Goal: Task Accomplishment & Management: Use online tool/utility

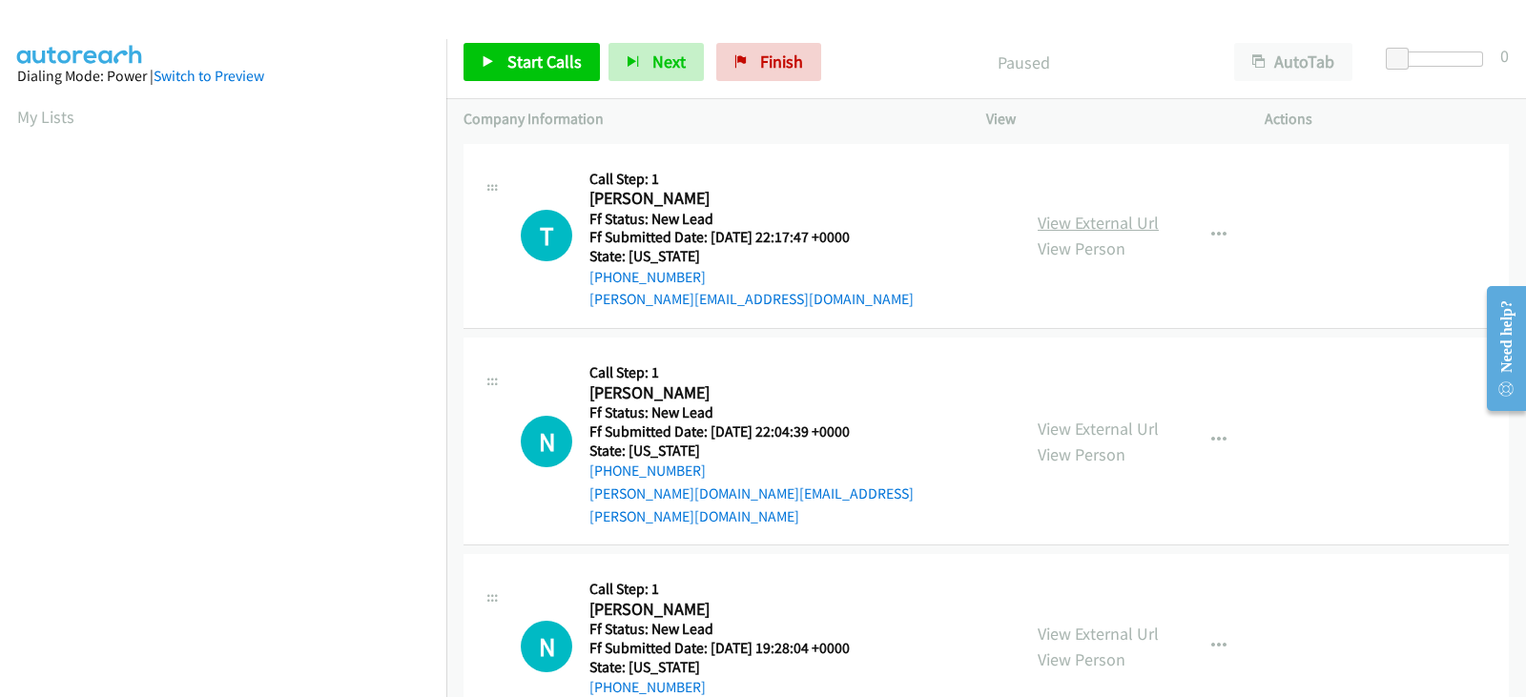
click at [1097, 227] on link "View External Url" at bounding box center [1097, 223] width 121 height 22
click at [1083, 418] on link "View External Url" at bounding box center [1097, 429] width 121 height 22
click at [1125, 623] on link "View External Url" at bounding box center [1097, 634] width 121 height 22
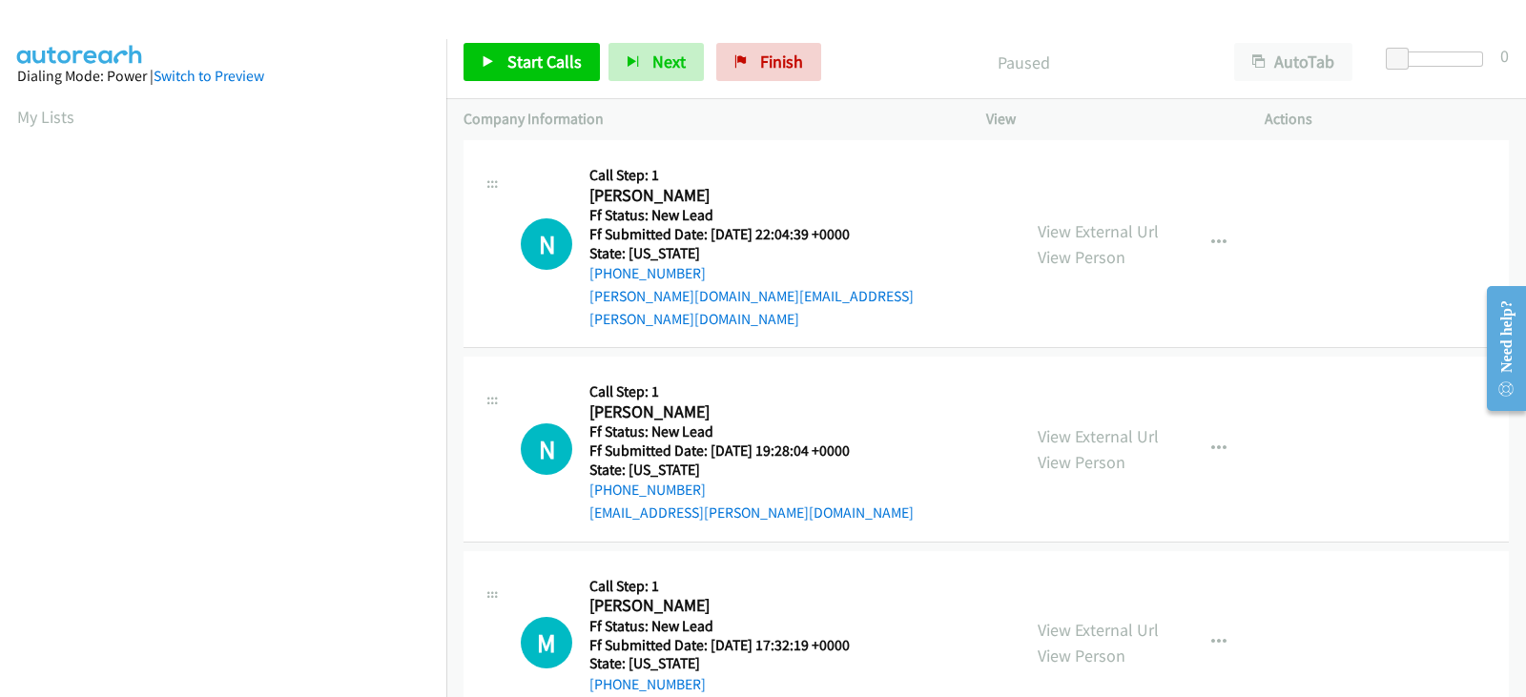
scroll to position [244, 0]
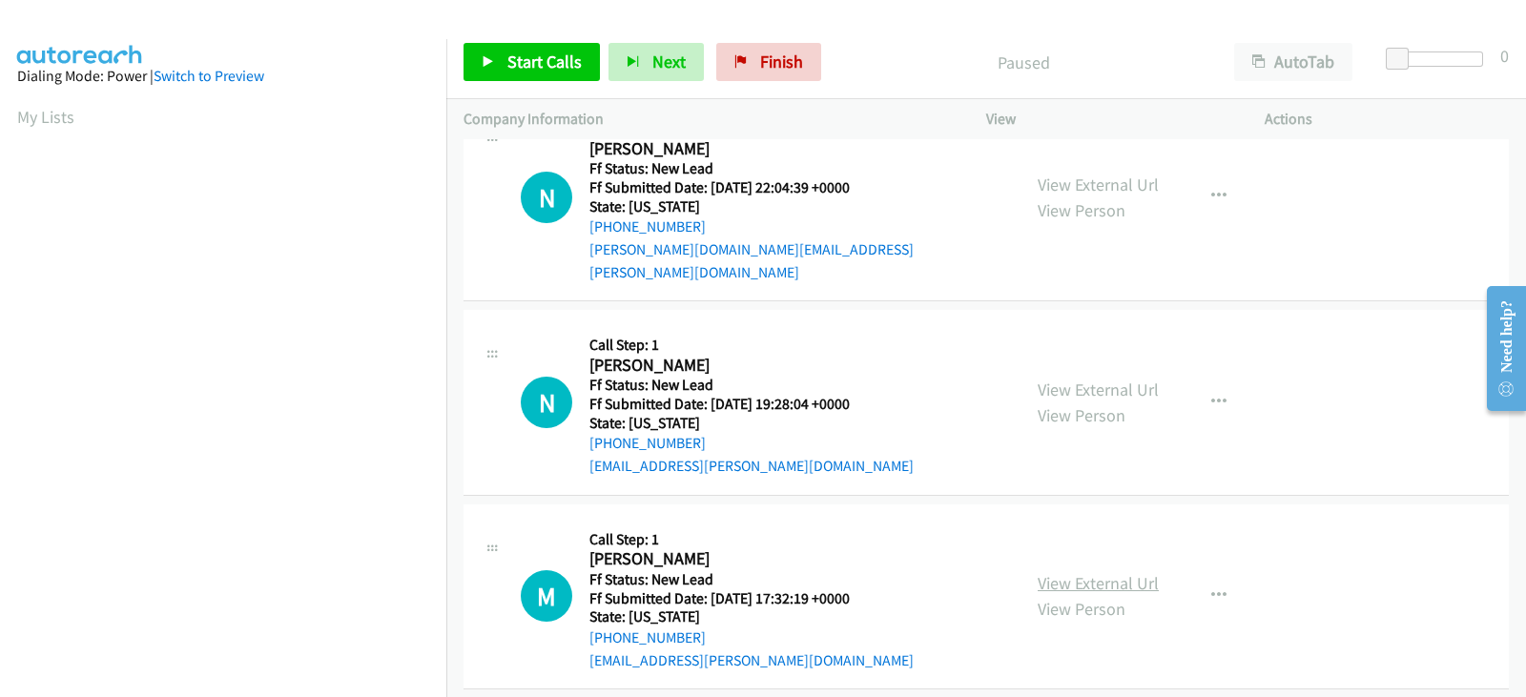
click at [1077, 572] on link "View External Url" at bounding box center [1097, 583] width 121 height 22
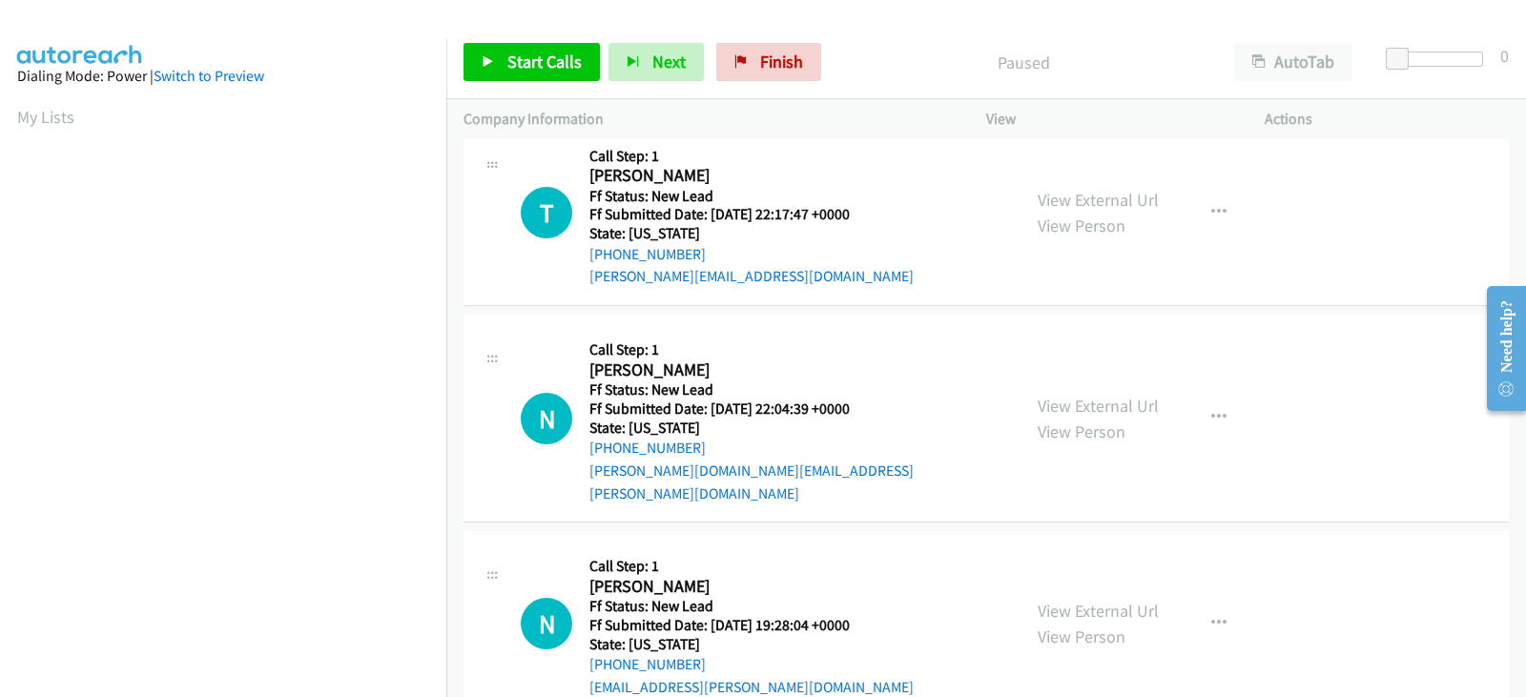
scroll to position [0, 0]
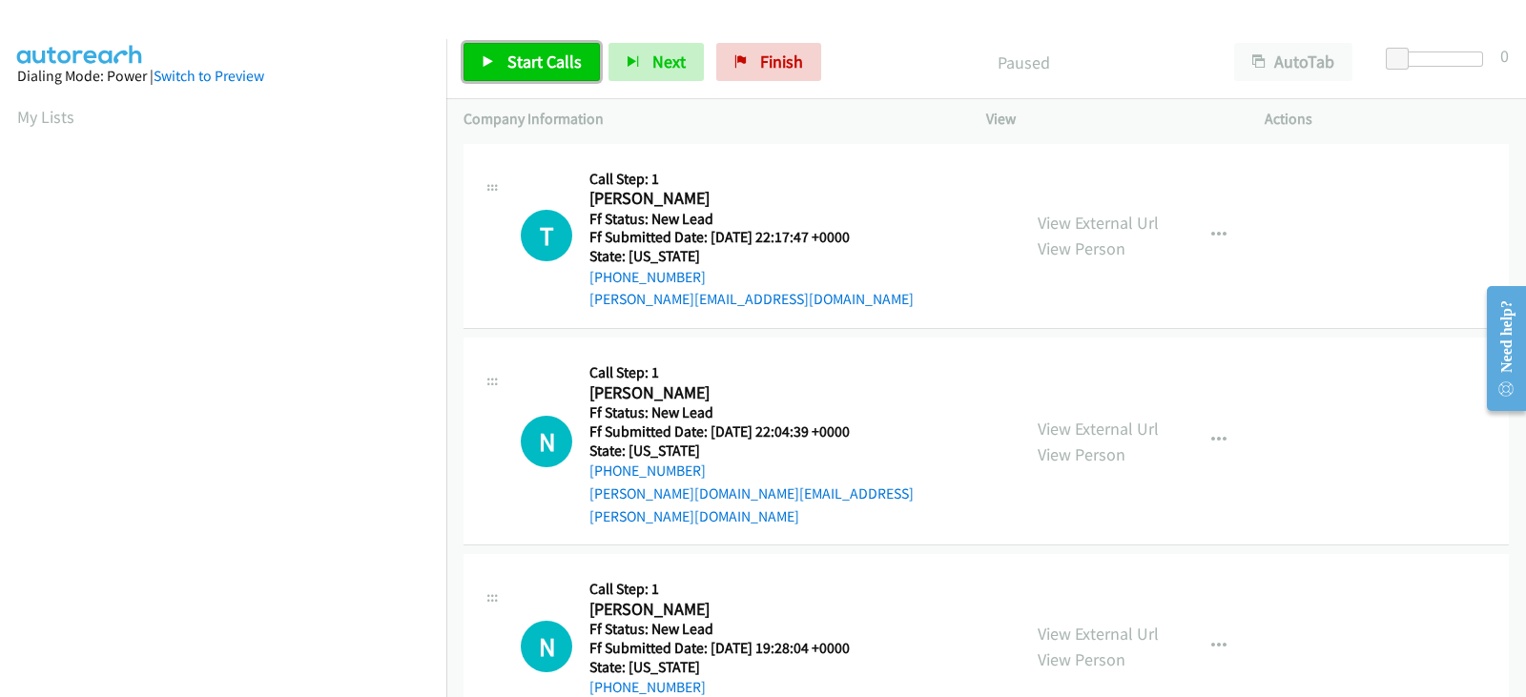
click at [538, 66] on span "Start Calls" at bounding box center [544, 62] width 74 height 22
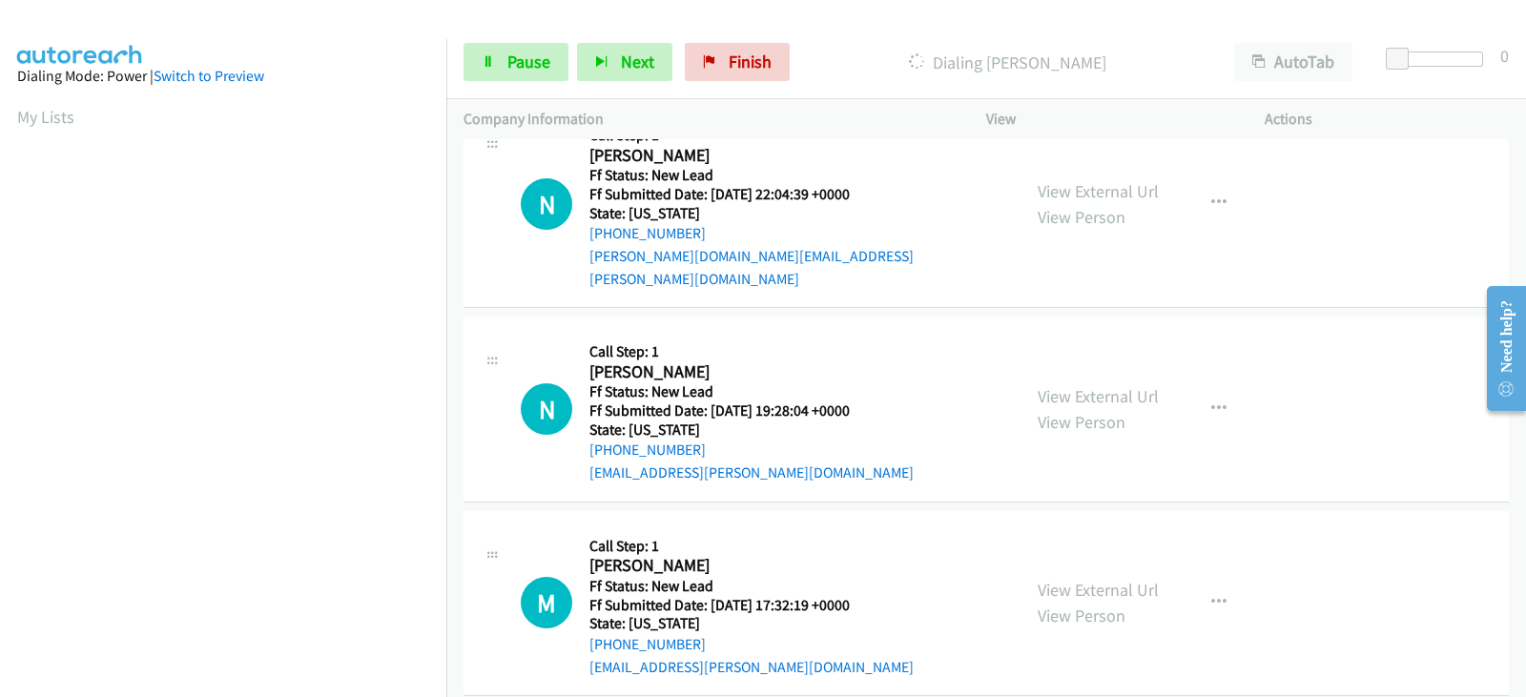
scroll to position [244, 0]
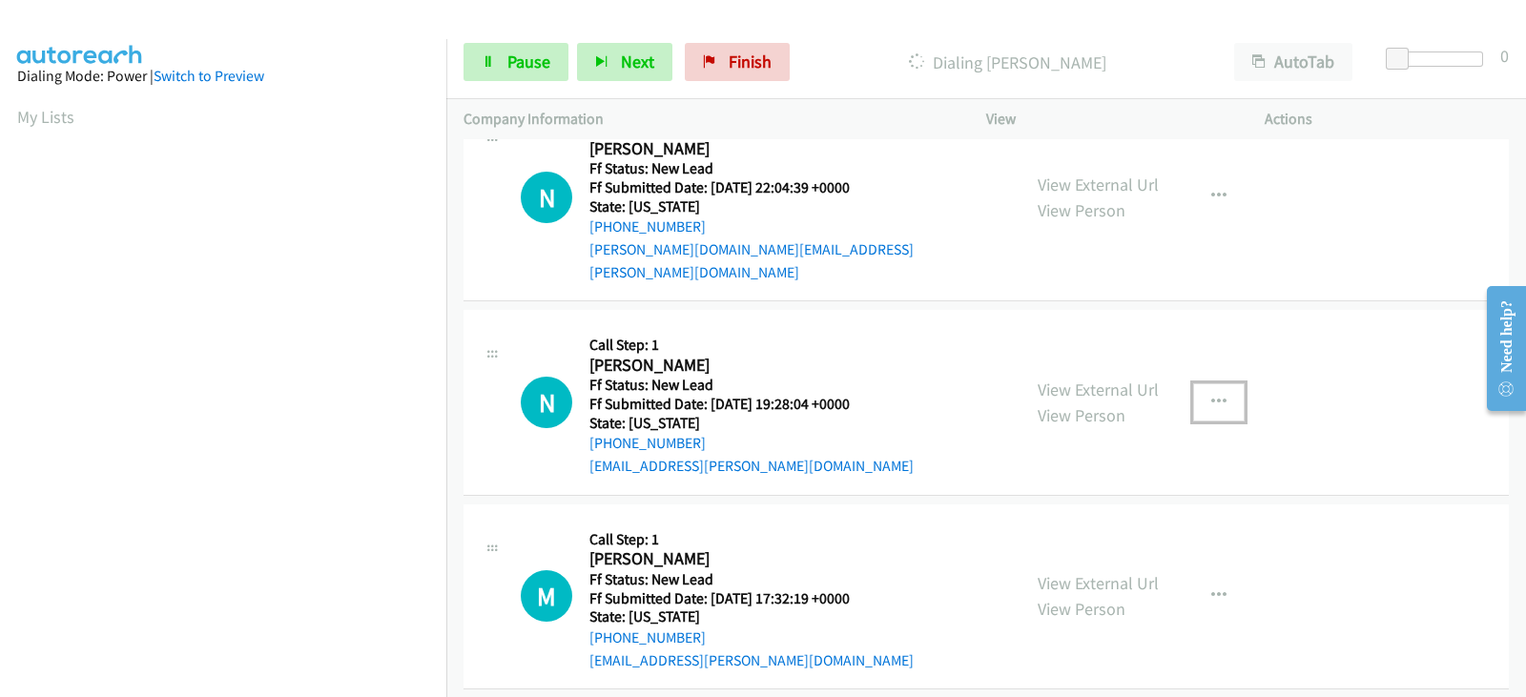
click at [1211, 395] on icon "button" at bounding box center [1218, 402] width 15 height 15
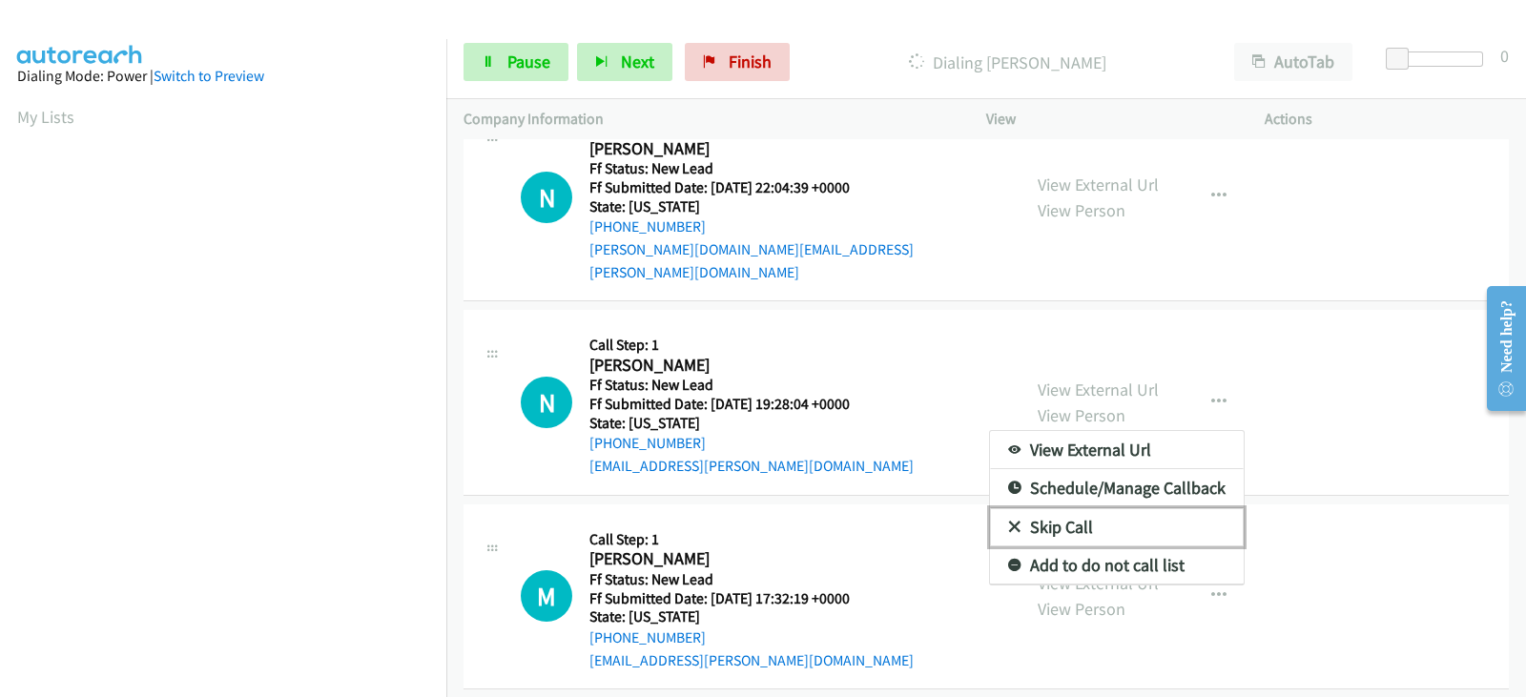
click at [1066, 508] on link "Skip Call" at bounding box center [1117, 527] width 254 height 38
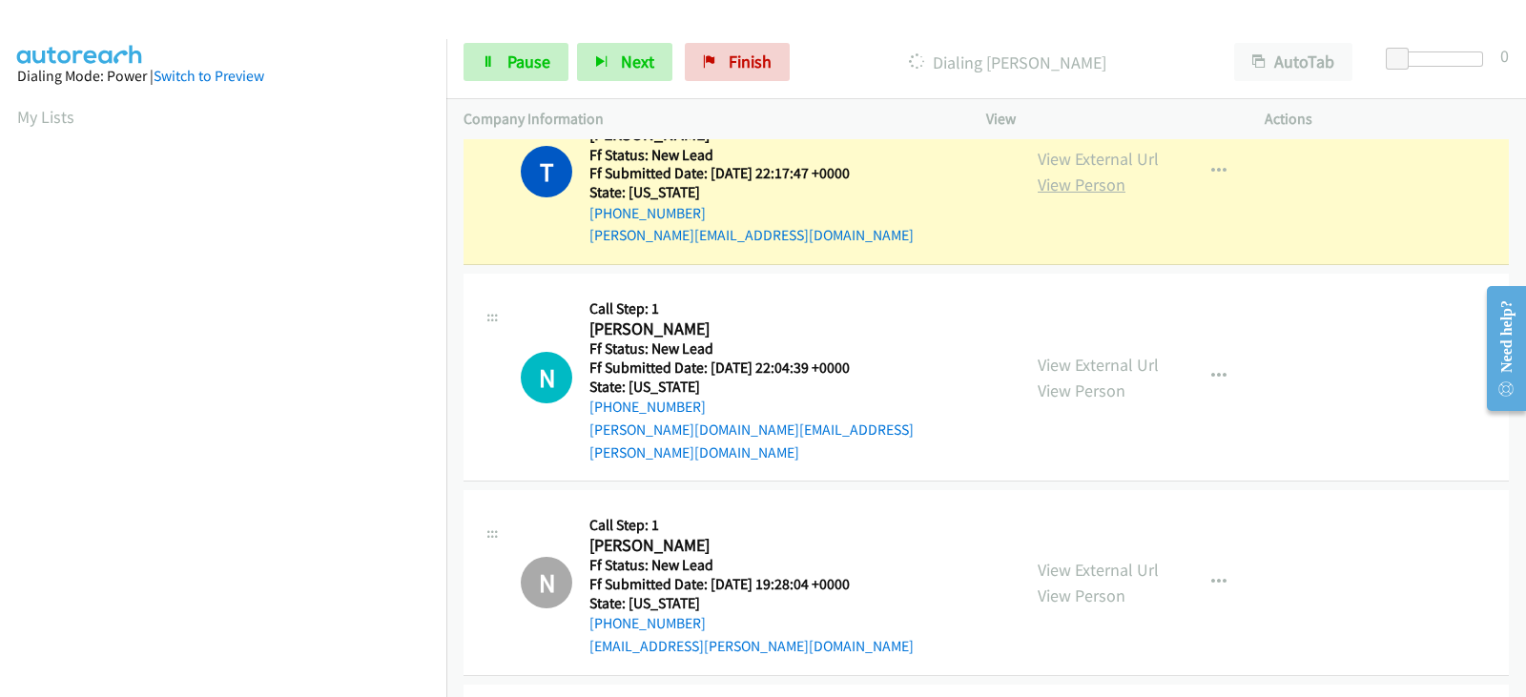
scroll to position [0, 0]
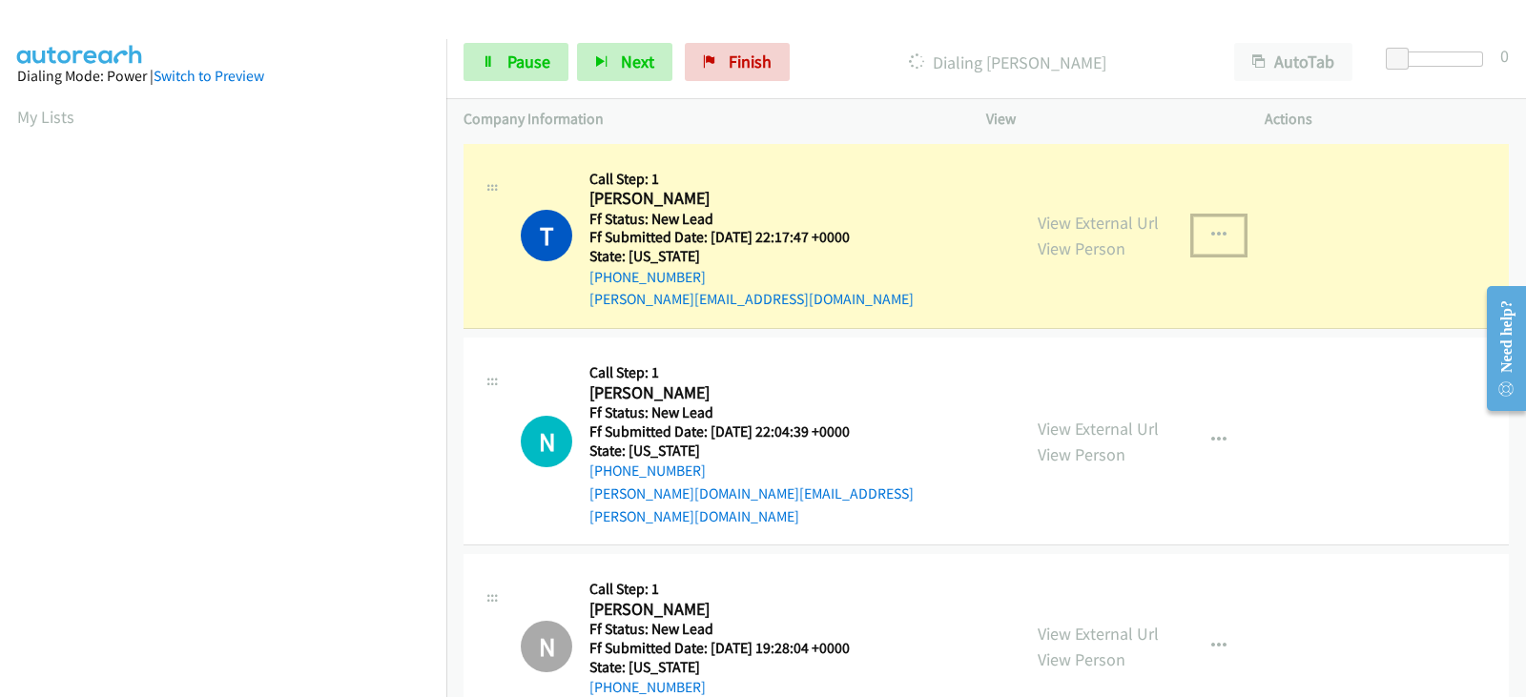
click at [1200, 233] on button "button" at bounding box center [1218, 235] width 51 height 38
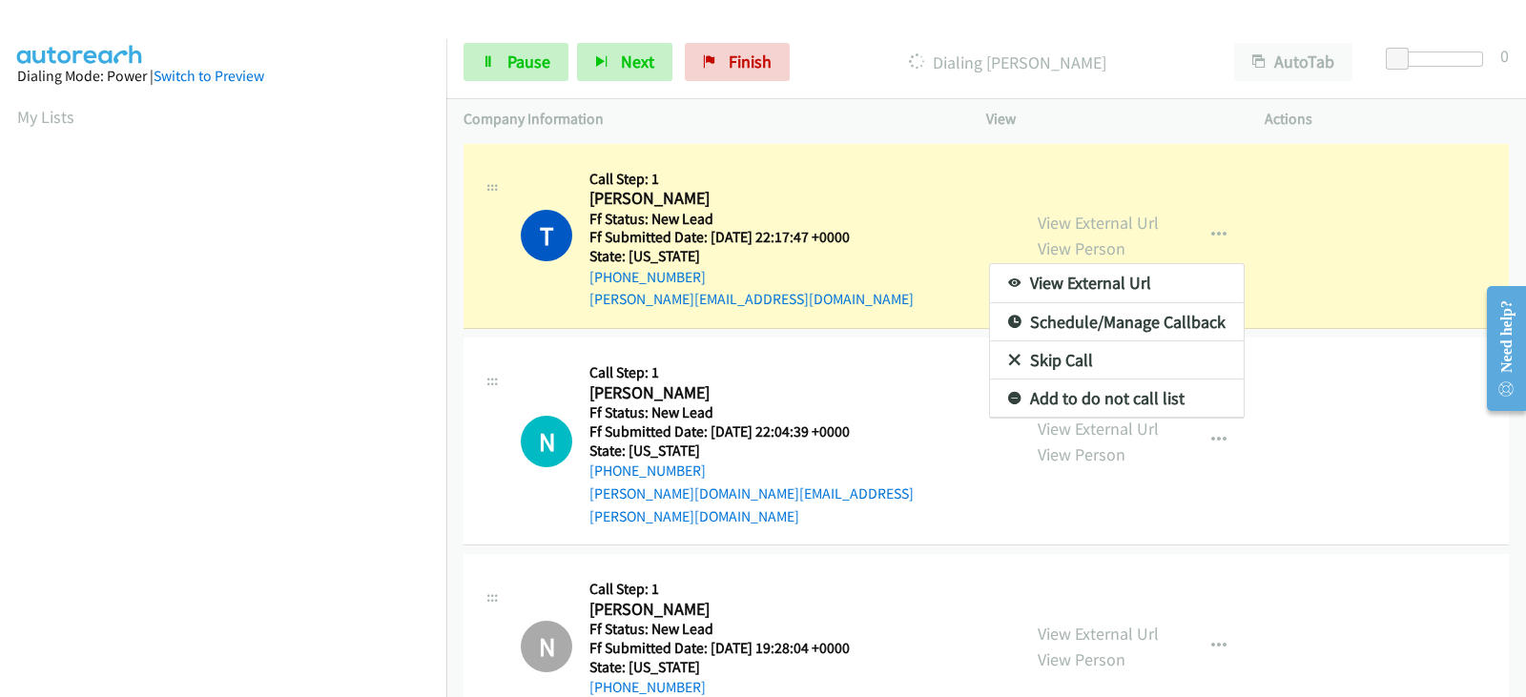
click at [840, 265] on div at bounding box center [763, 348] width 1526 height 697
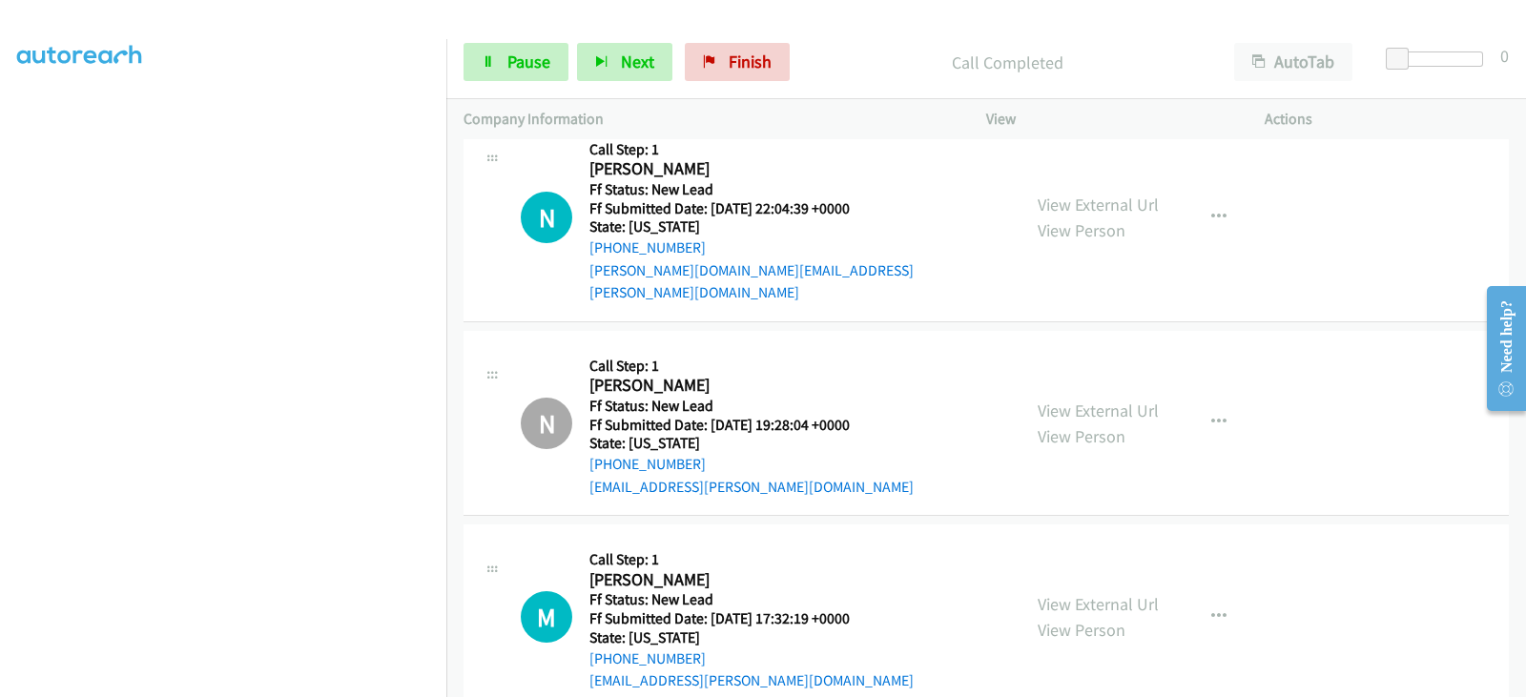
scroll to position [284, 0]
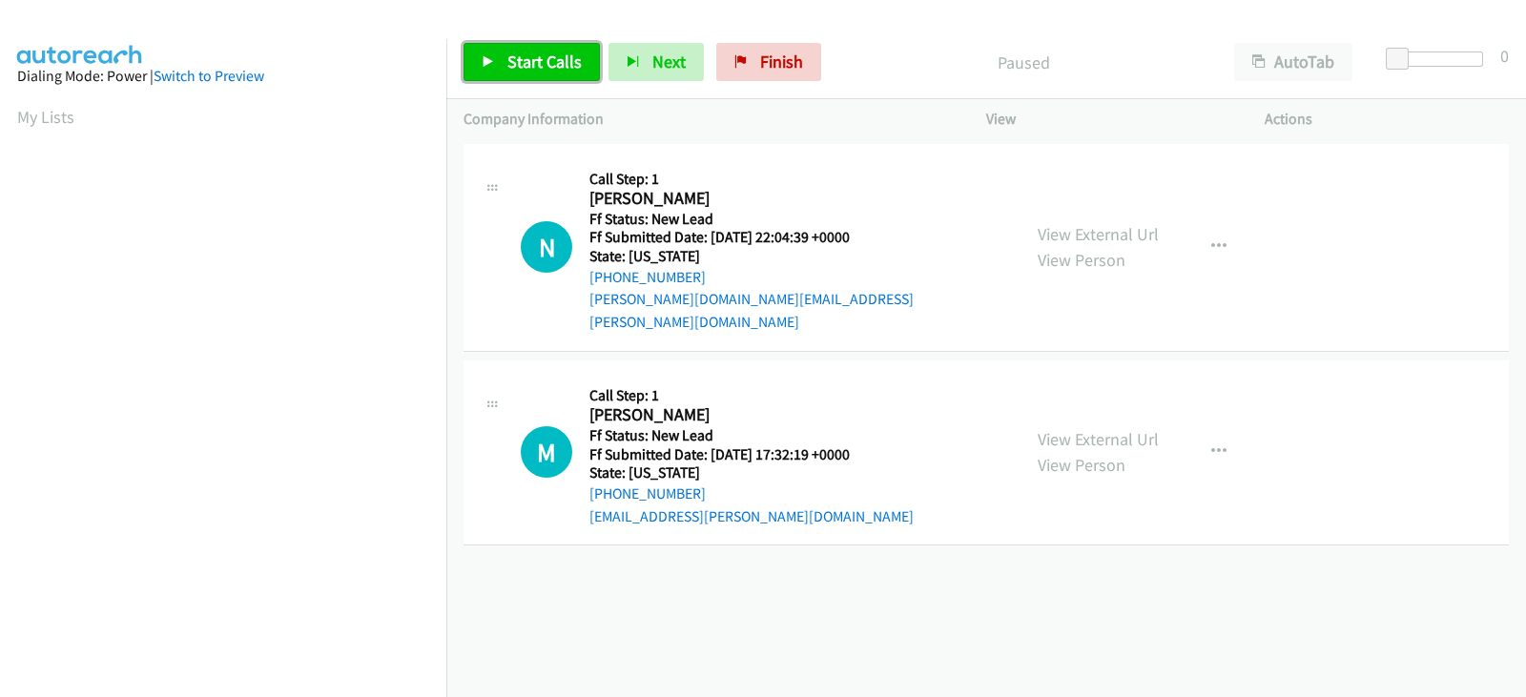
click at [541, 69] on span "Start Calls" at bounding box center [544, 62] width 74 height 22
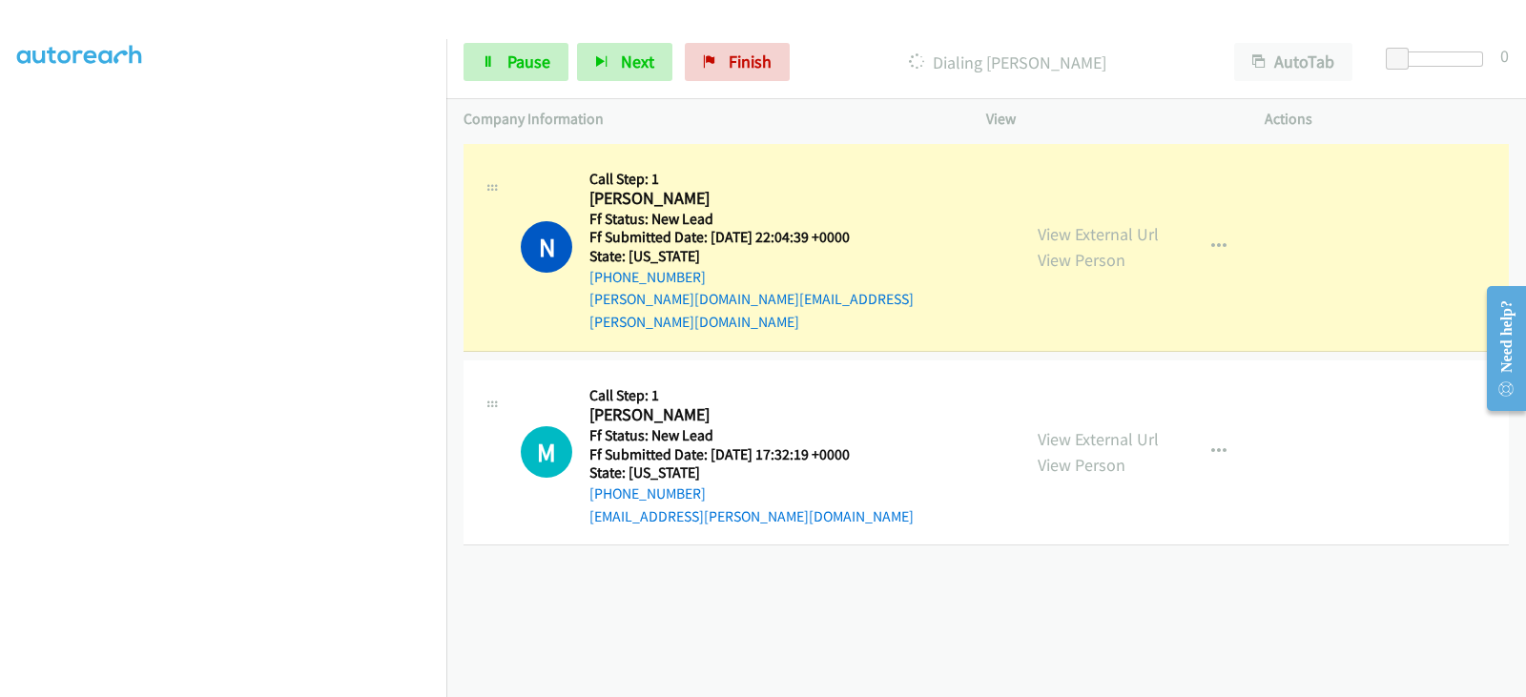
scroll to position [376, 0]
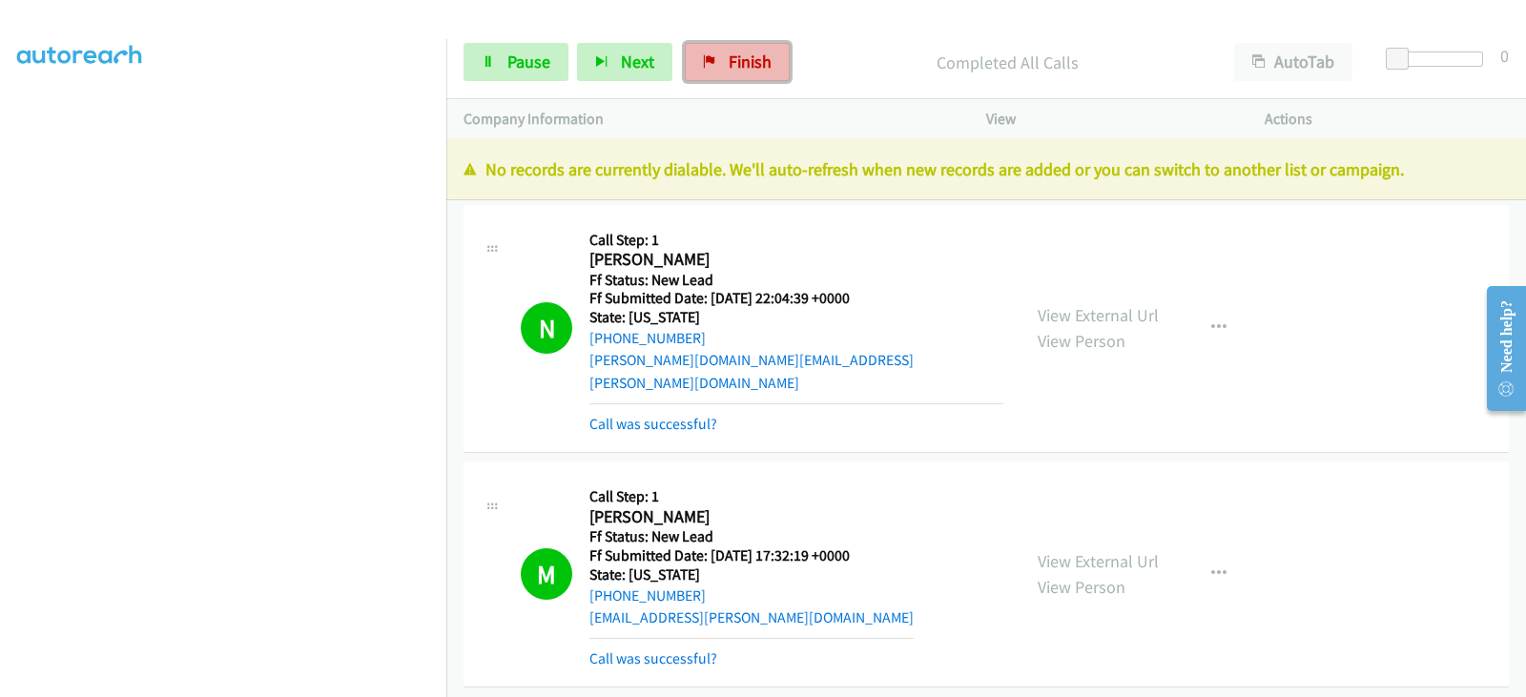
click at [712, 64] on link "Finish" at bounding box center [737, 62] width 105 height 38
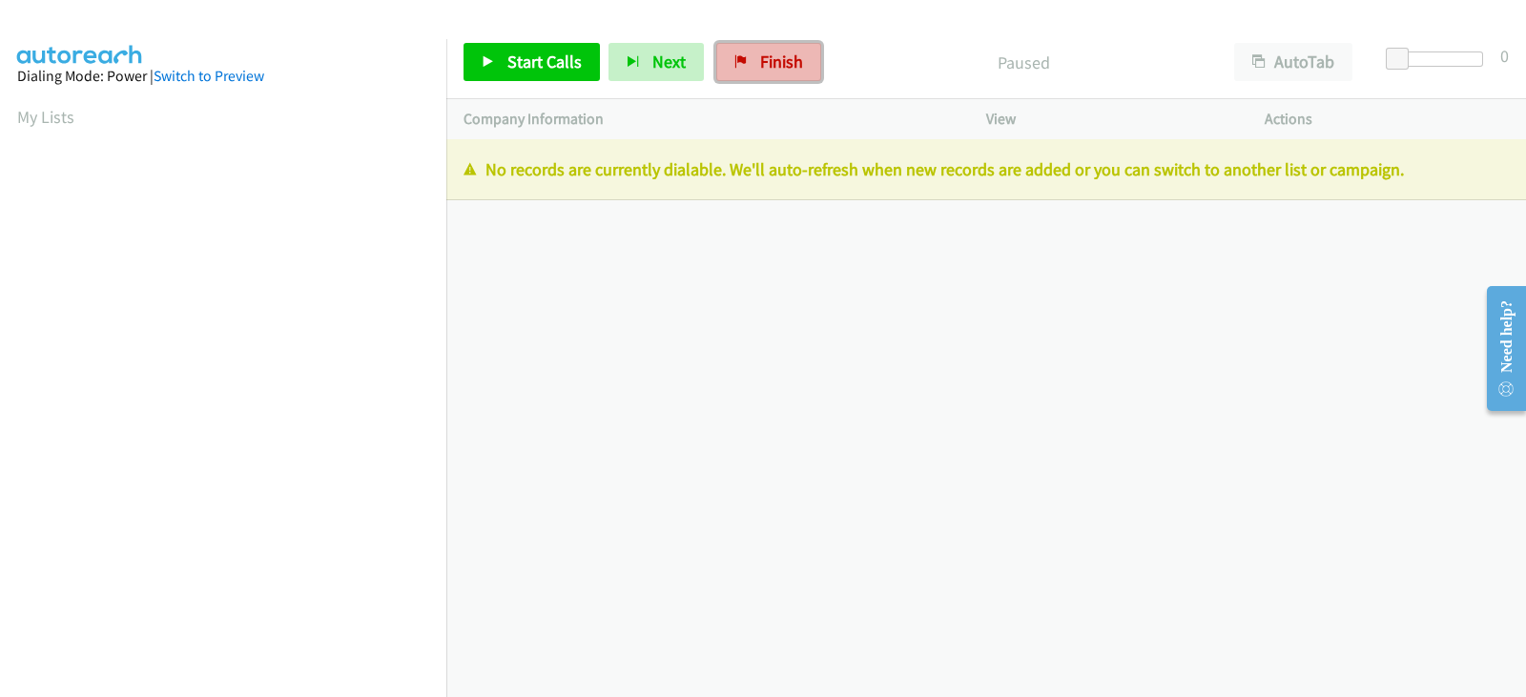
click at [776, 68] on span "Finish" at bounding box center [781, 62] width 43 height 22
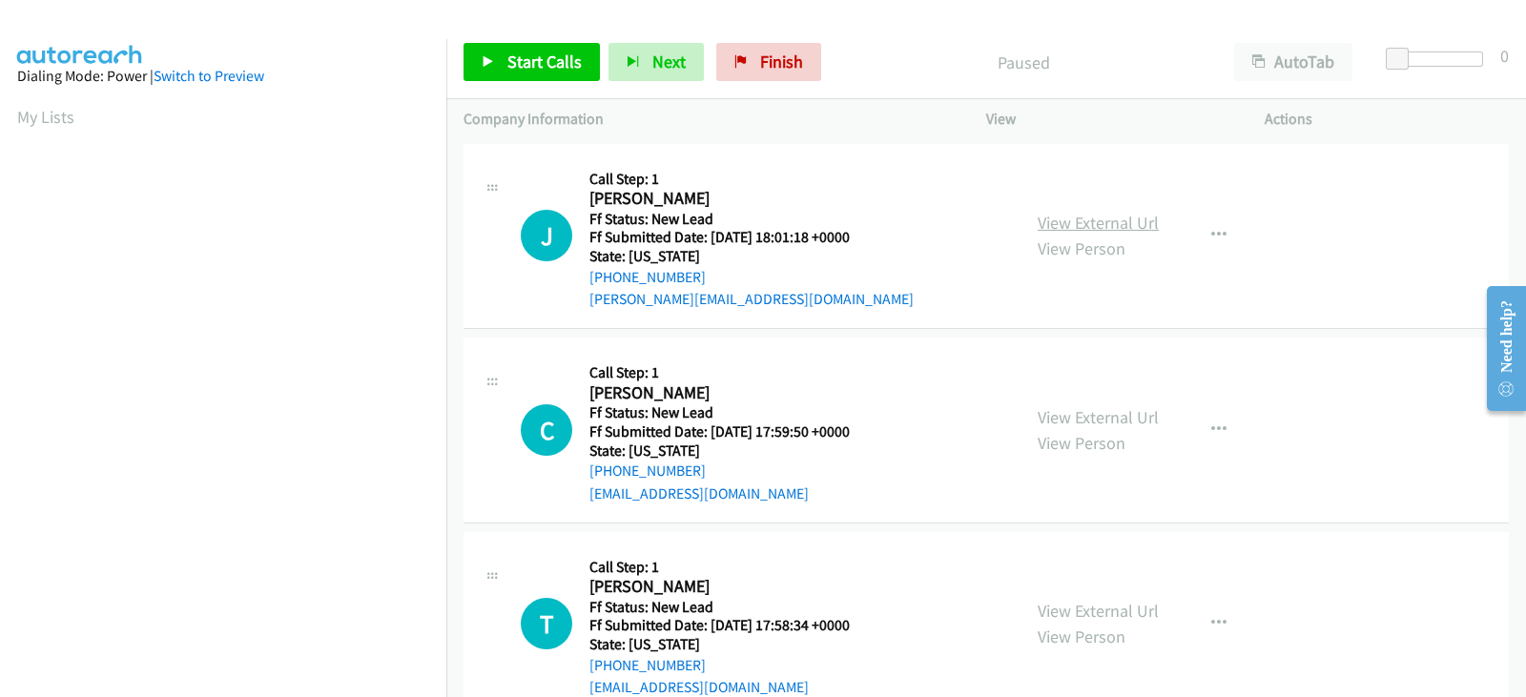
click at [1123, 228] on link "View External Url" at bounding box center [1097, 223] width 121 height 22
click at [1077, 413] on link "View External Url" at bounding box center [1097, 417] width 121 height 22
click at [1118, 612] on link "View External Url" at bounding box center [1097, 611] width 121 height 22
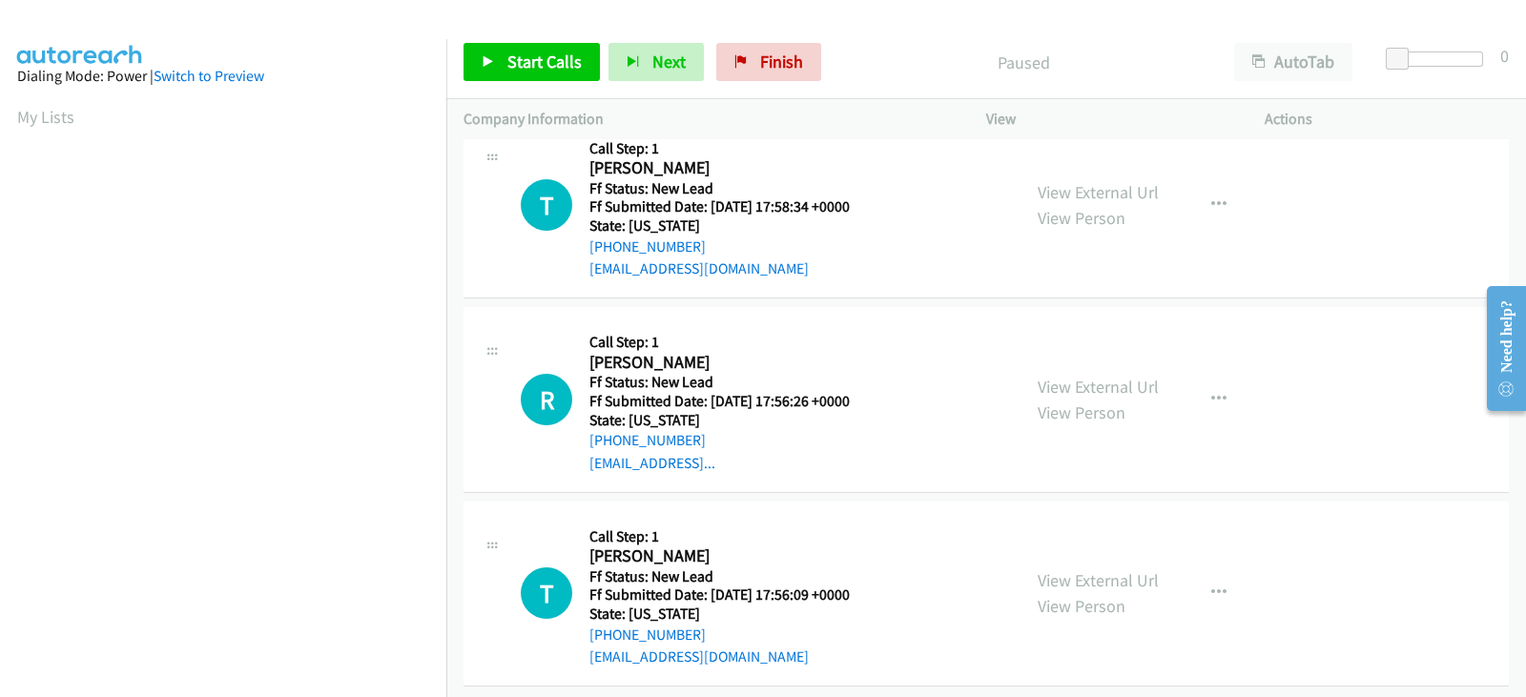
scroll to position [438, 0]
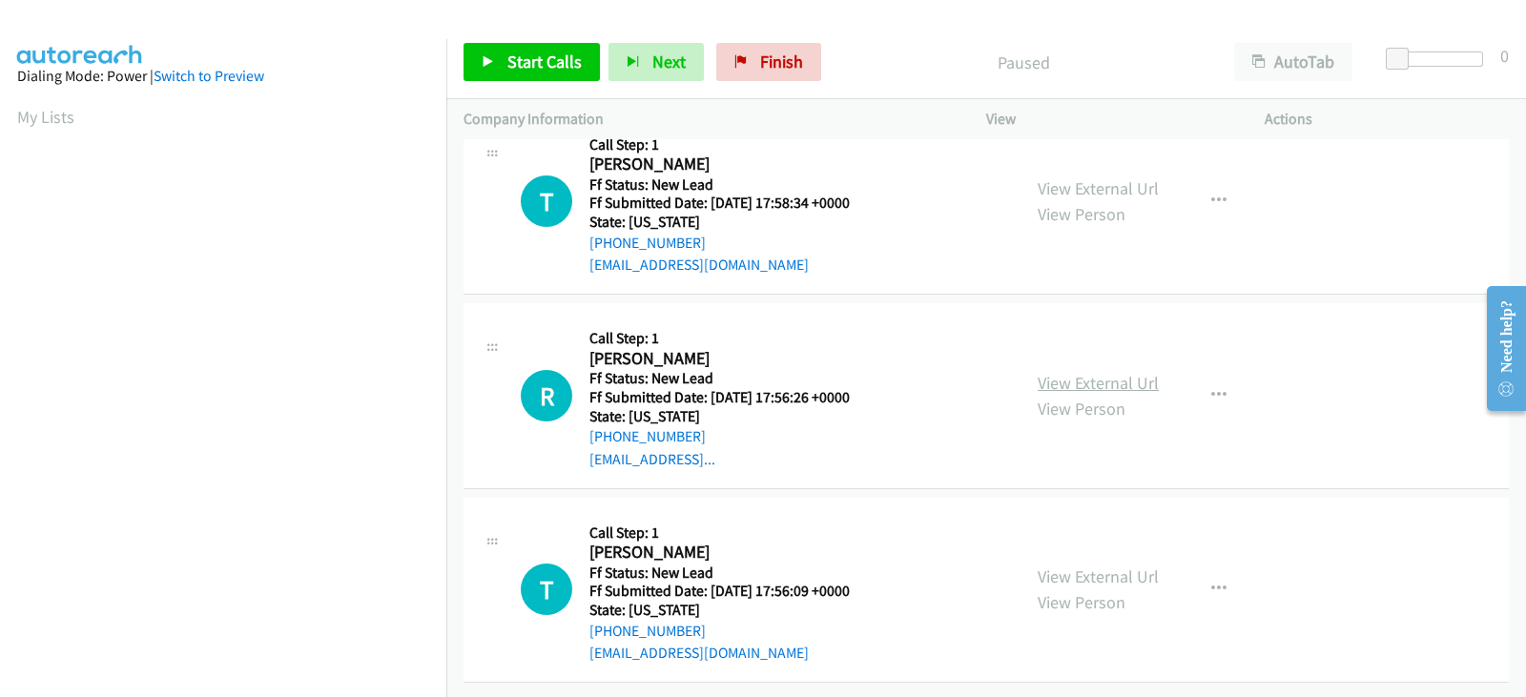
click at [1063, 372] on link "View External Url" at bounding box center [1097, 383] width 121 height 22
click at [1130, 565] on link "View External Url" at bounding box center [1097, 576] width 121 height 22
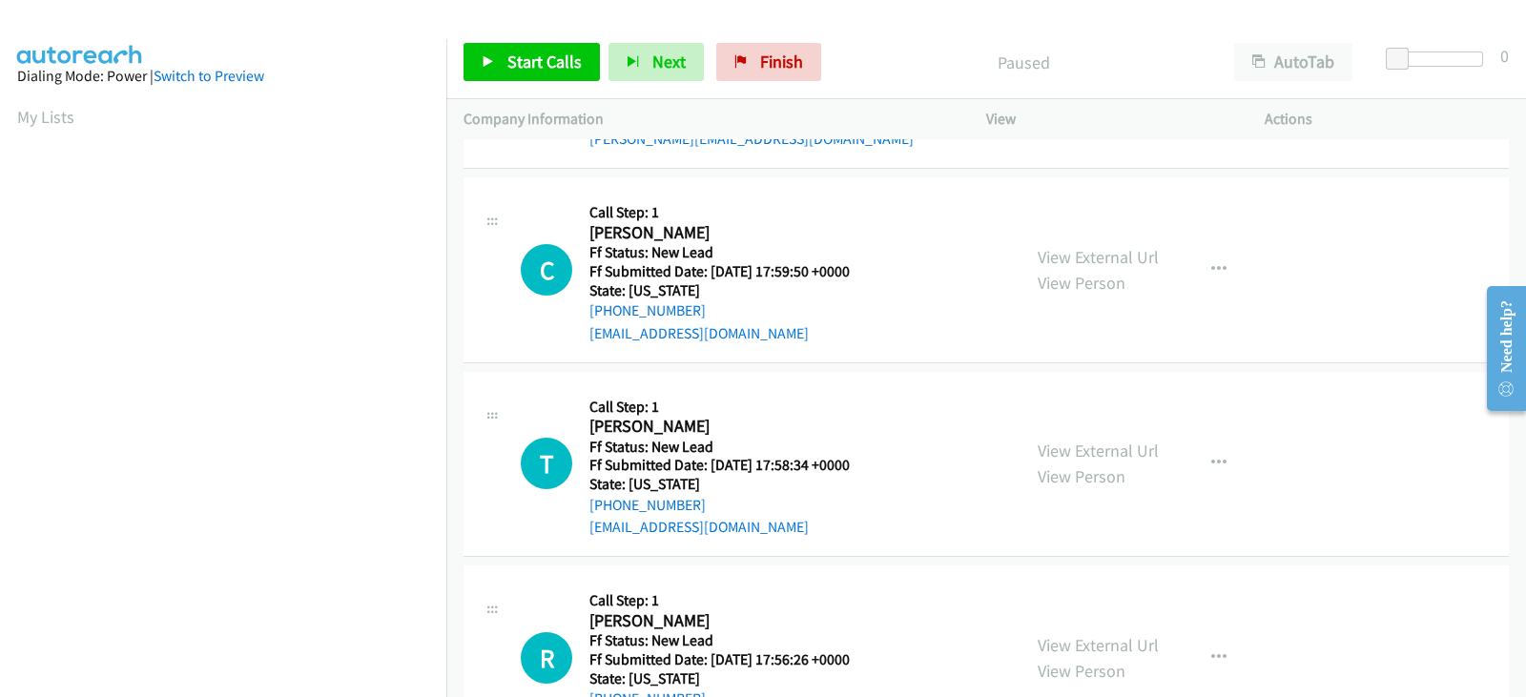
scroll to position [0, 0]
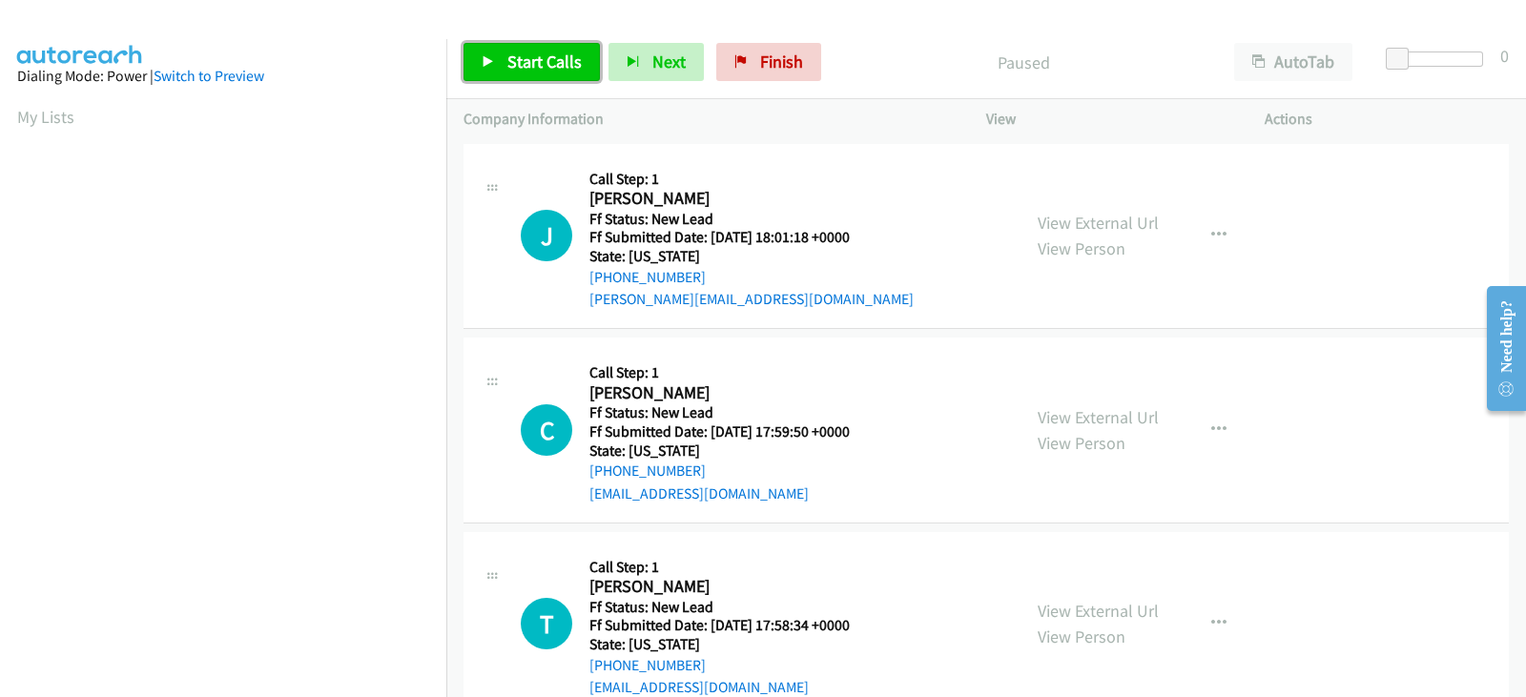
click at [553, 71] on span "Start Calls" at bounding box center [544, 62] width 74 height 22
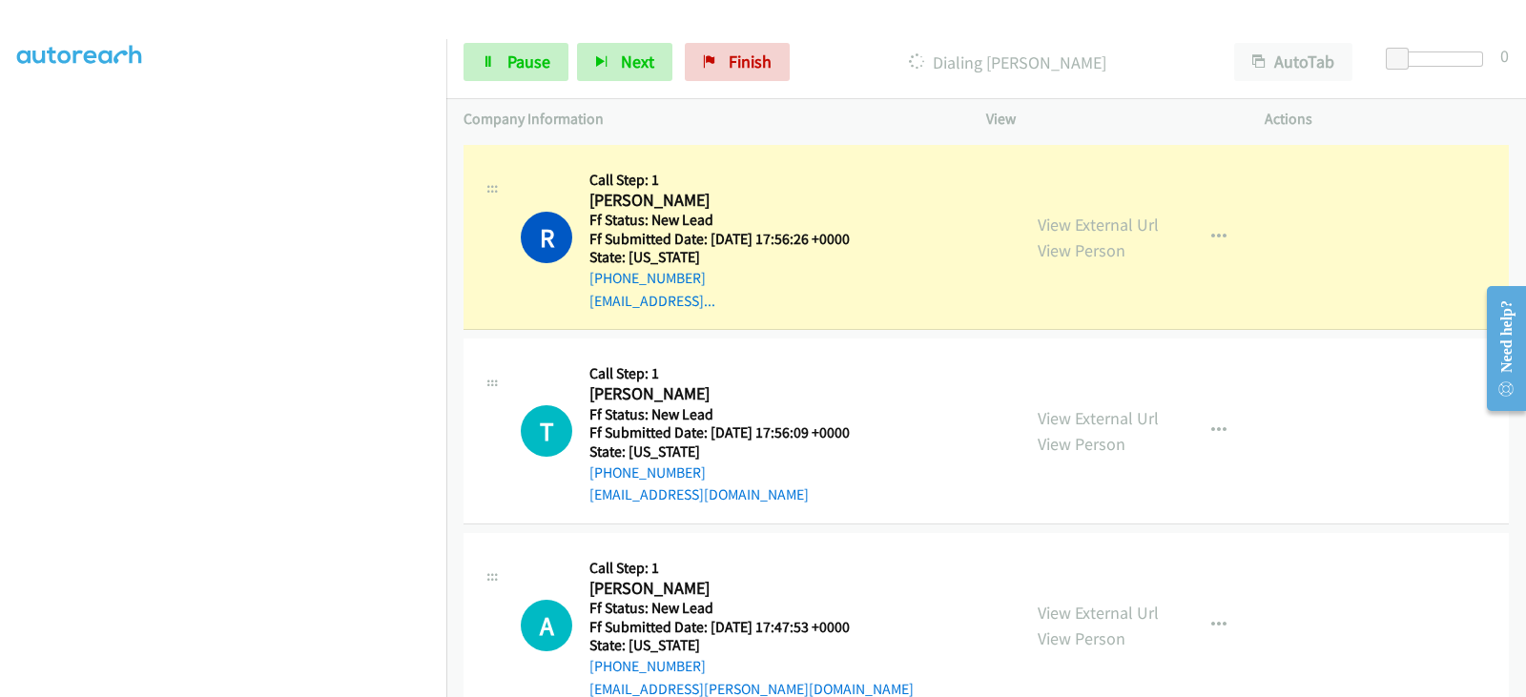
scroll to position [720, 0]
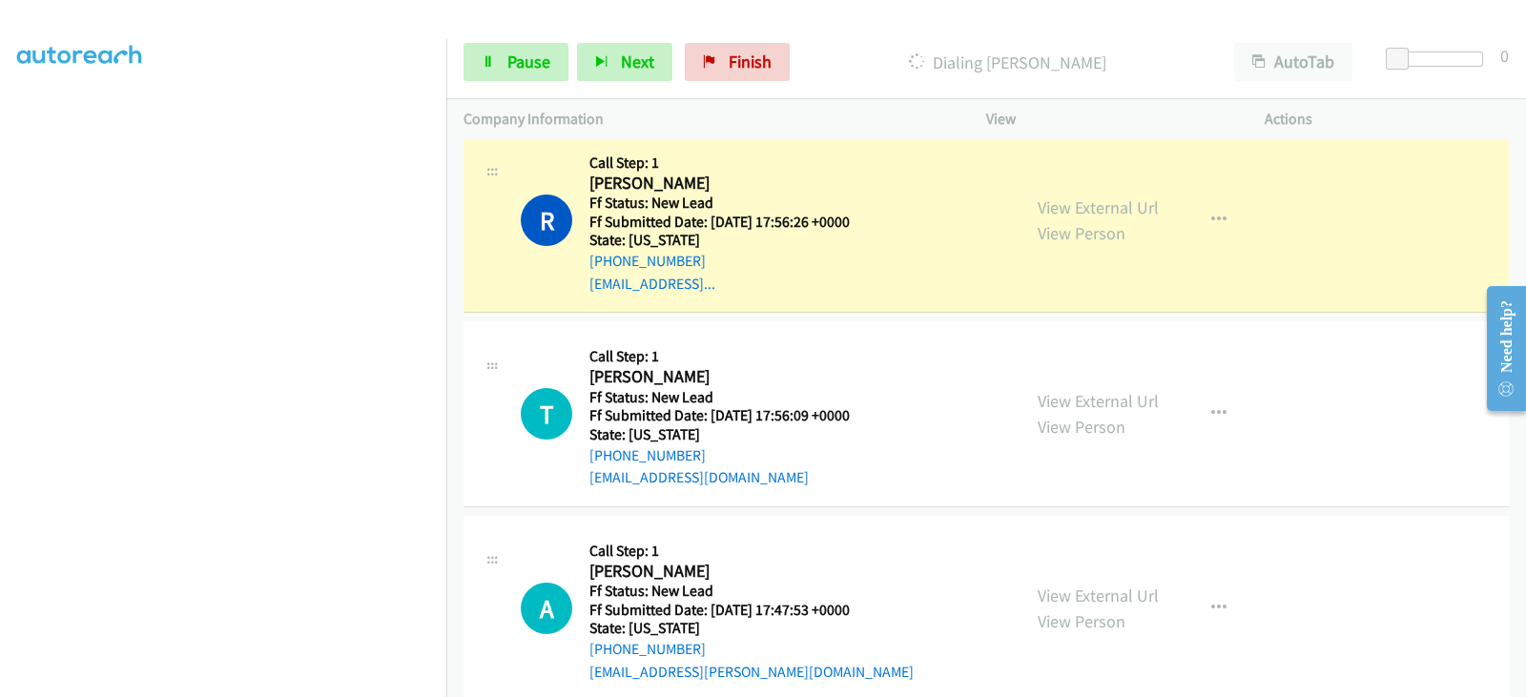
drag, startPoint x: 1524, startPoint y: 210, endPoint x: 10, endPoint y: 83, distance: 1519.5
click at [1139, 588] on link "View External Url" at bounding box center [1097, 596] width 121 height 22
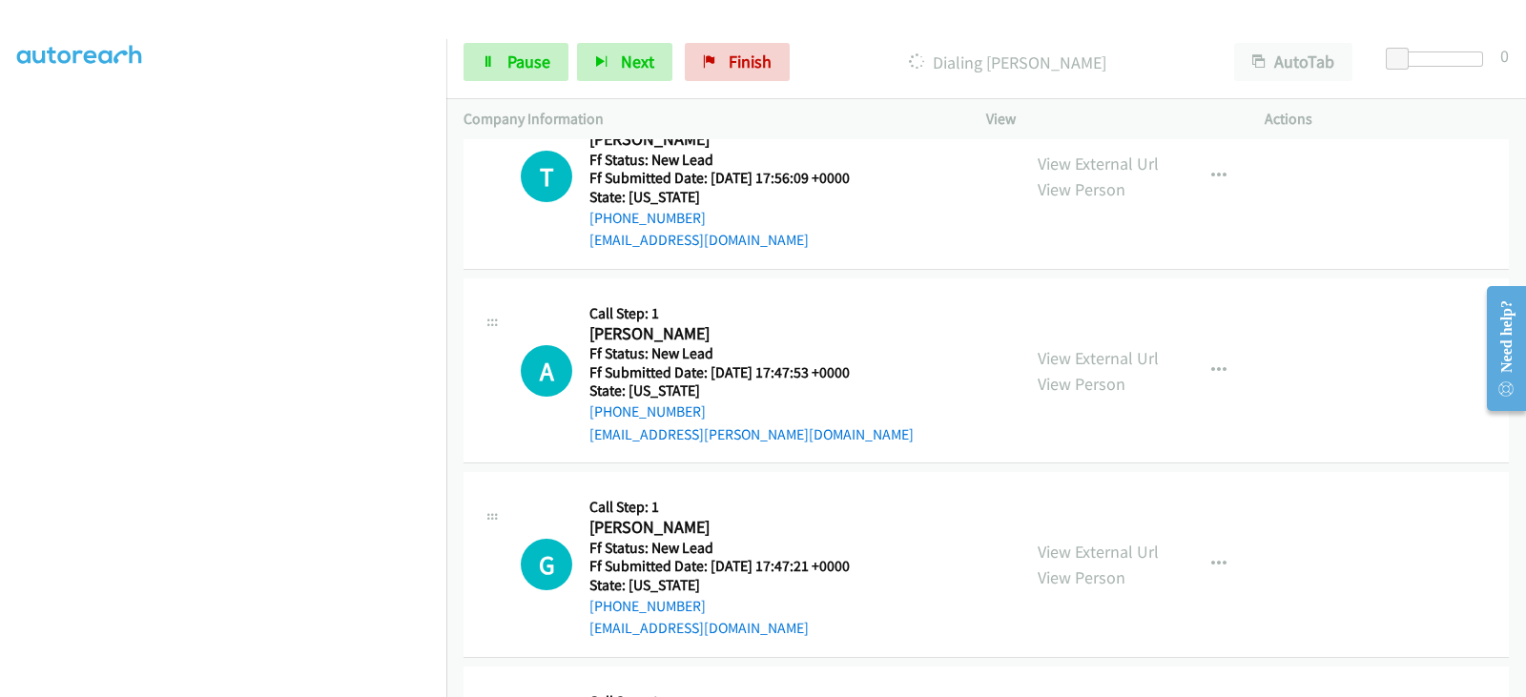
scroll to position [1077, 0]
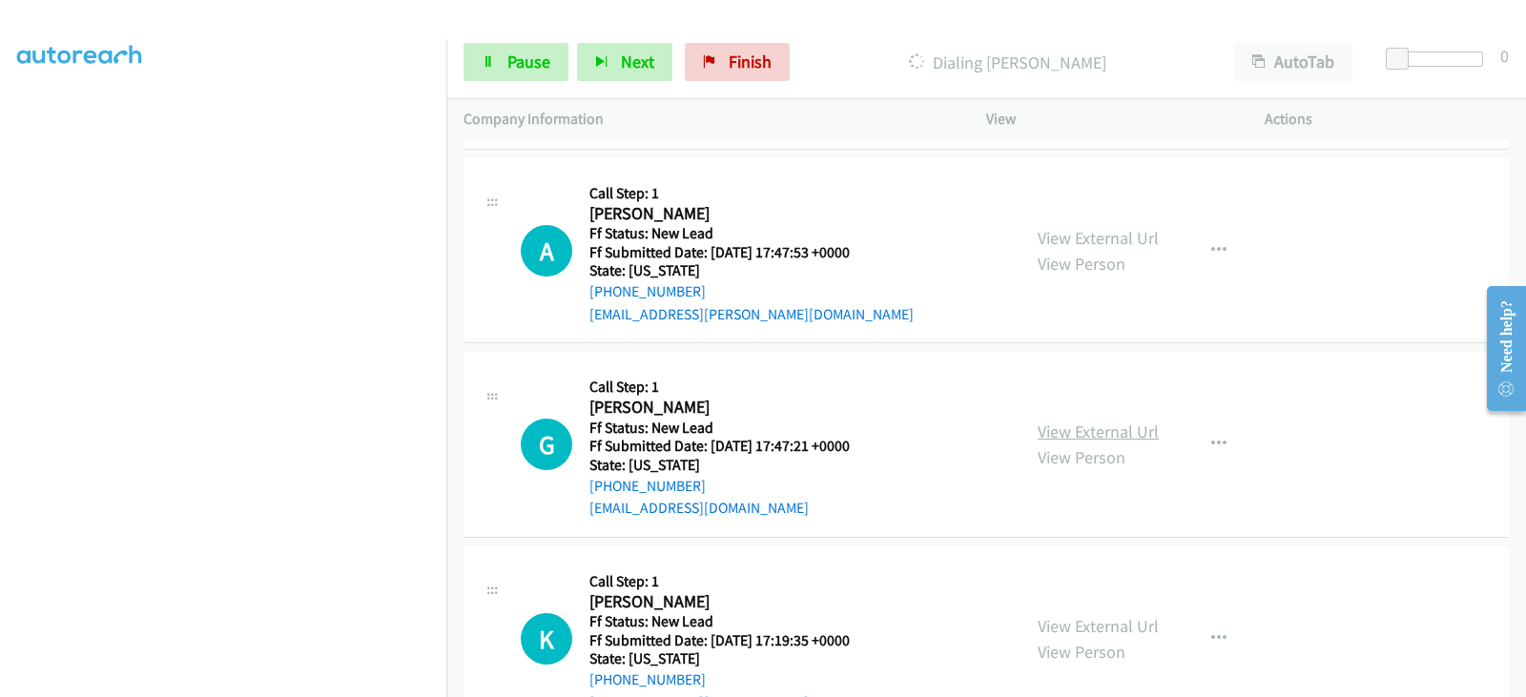
click at [1088, 423] on link "View External Url" at bounding box center [1097, 431] width 121 height 22
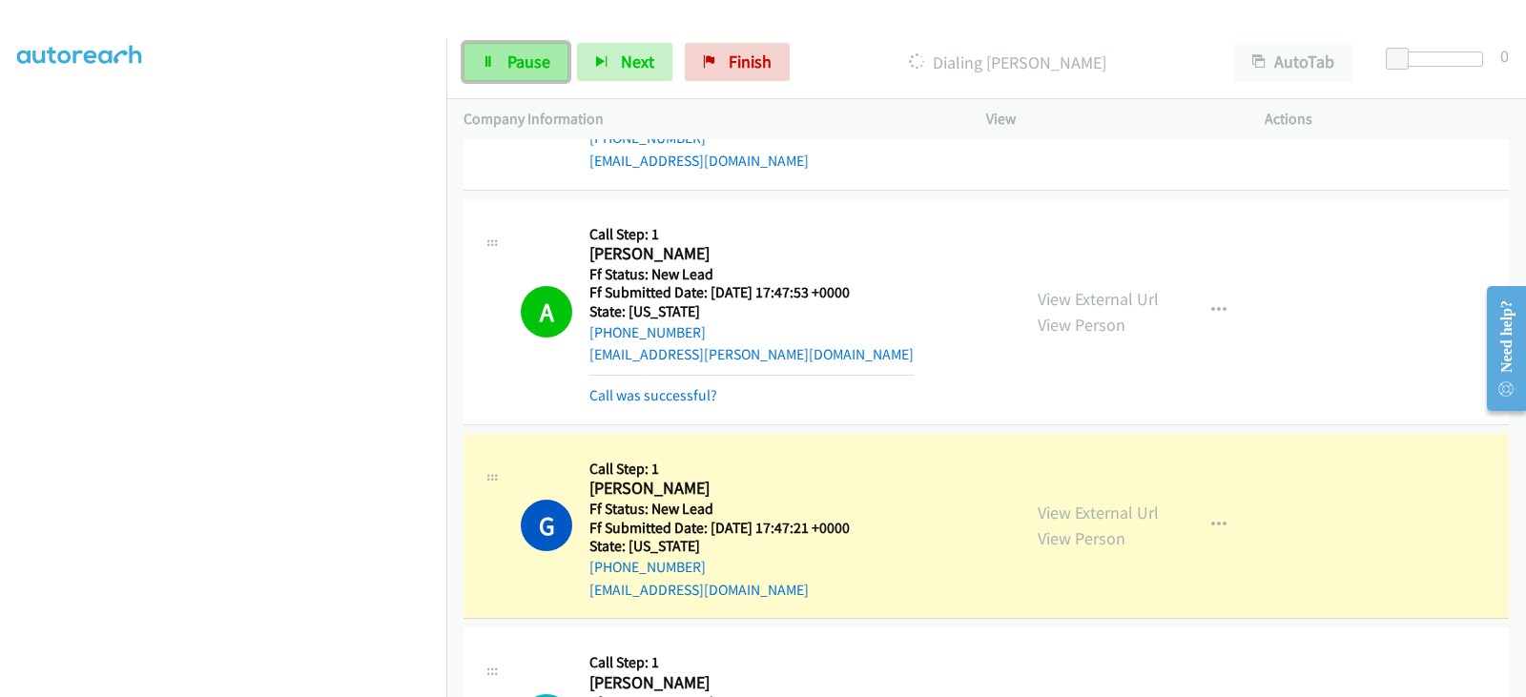
click at [541, 45] on link "Pause" at bounding box center [515, 62] width 105 height 38
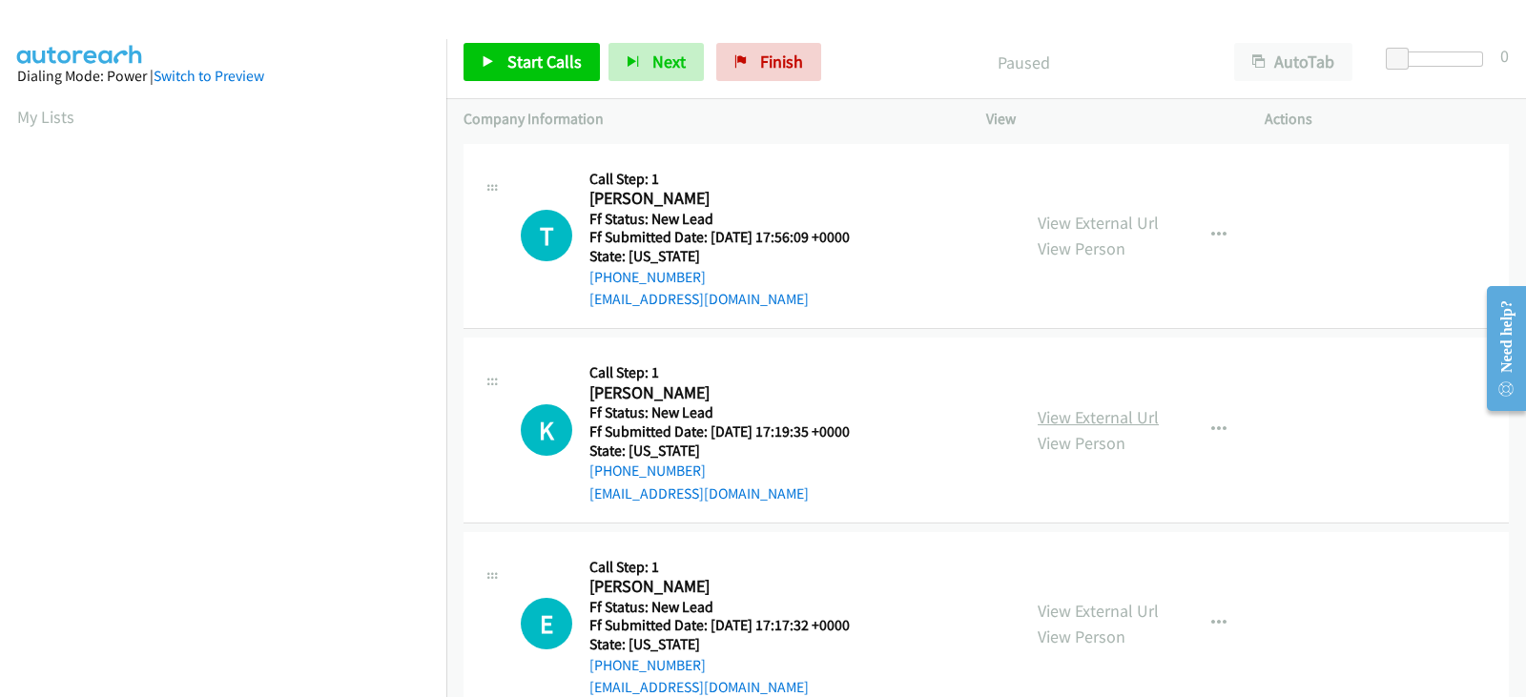
click at [1130, 414] on link "View External Url" at bounding box center [1097, 417] width 121 height 22
click at [1084, 615] on link "View External Url" at bounding box center [1097, 611] width 121 height 22
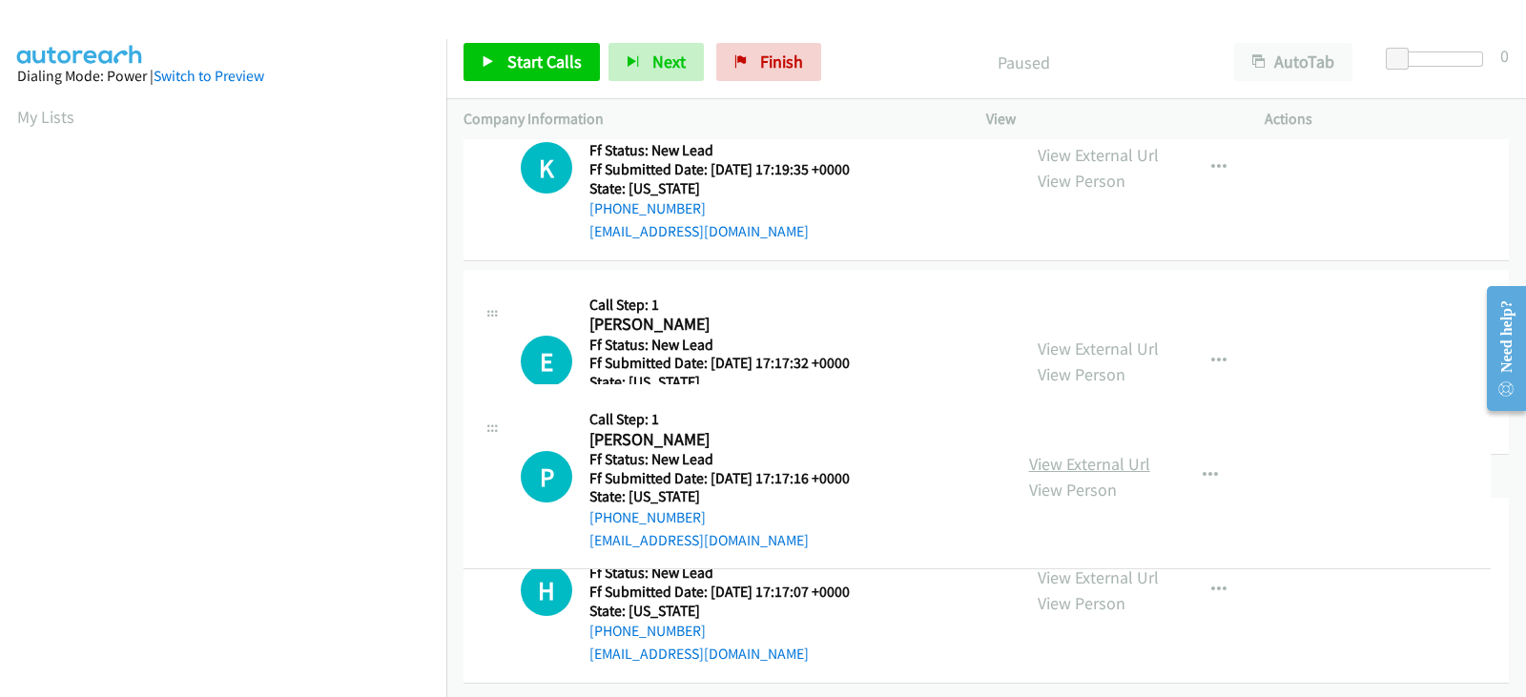
scroll to position [358, 0]
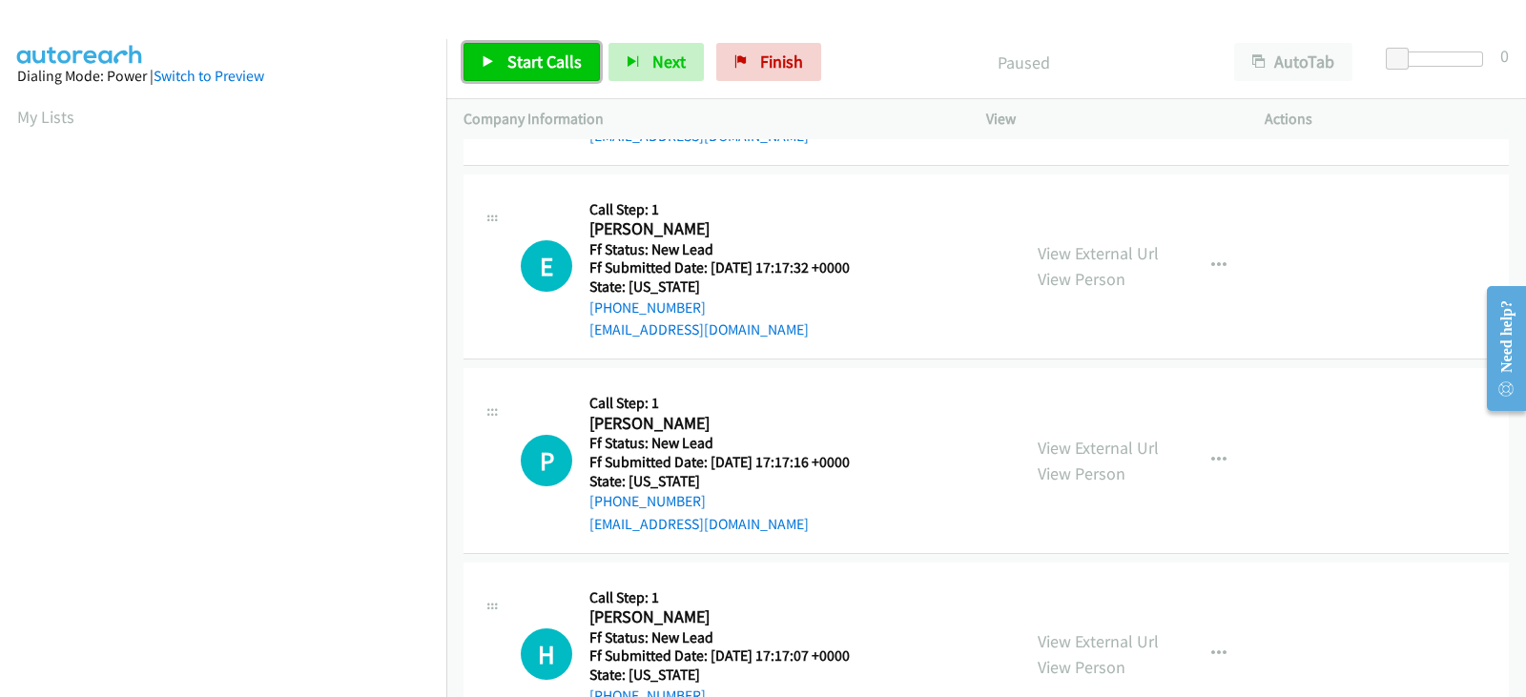
click at [529, 49] on link "Start Calls" at bounding box center [531, 62] width 136 height 38
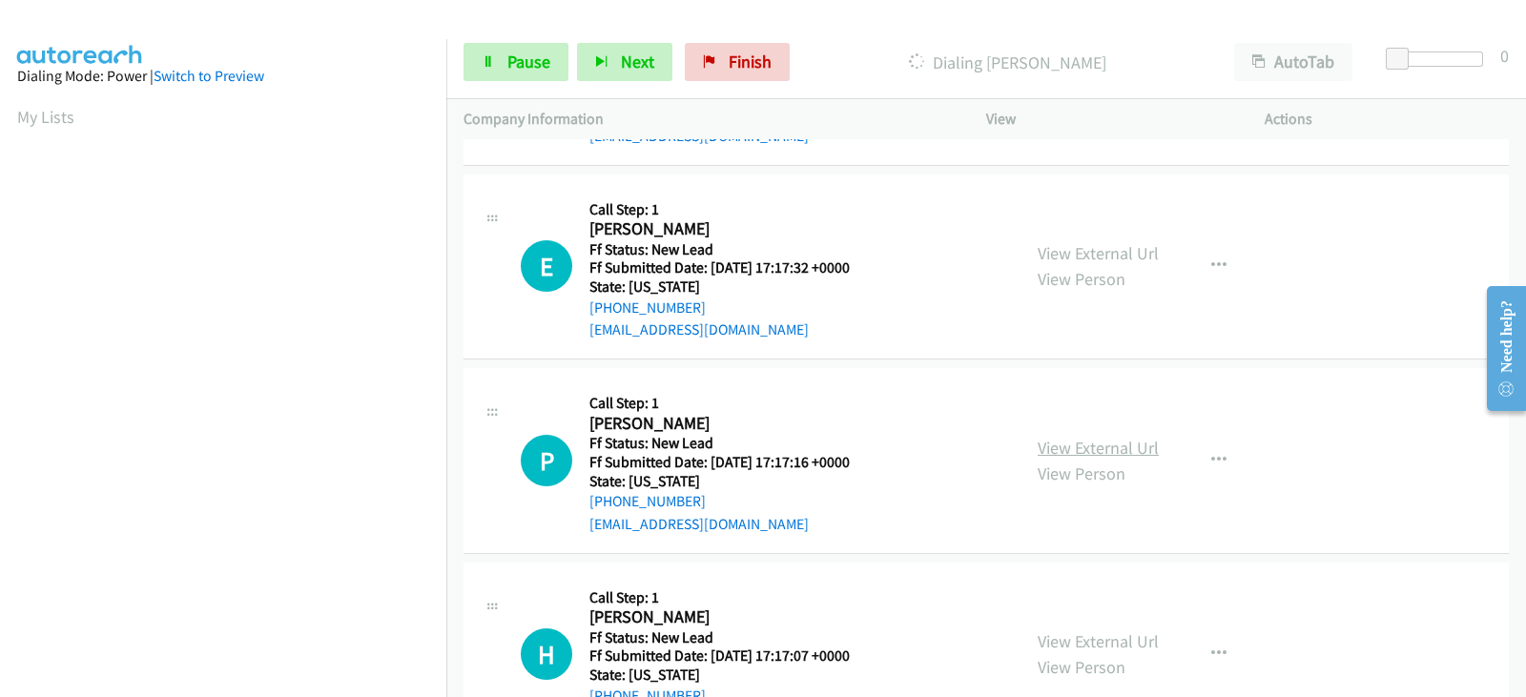
click at [1109, 446] on link "View External Url" at bounding box center [1097, 448] width 121 height 22
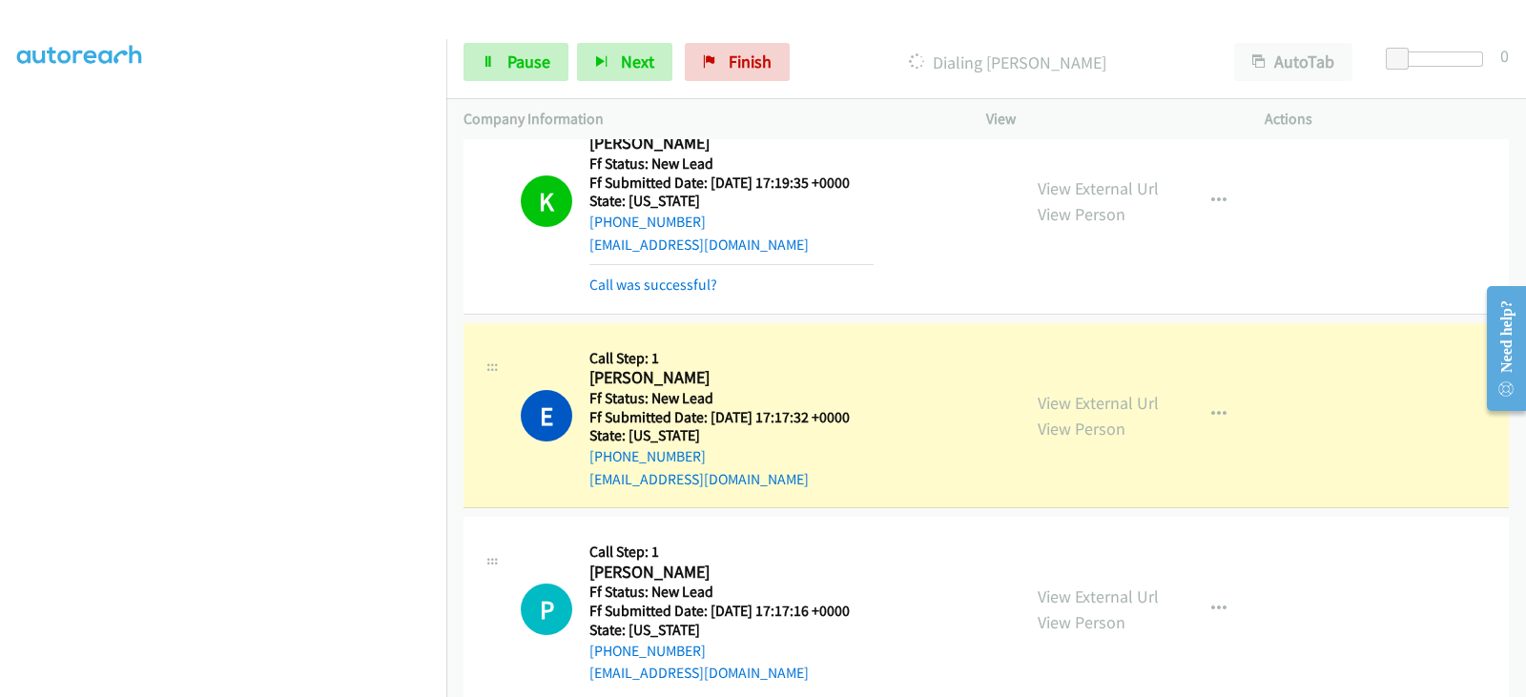
scroll to position [517, 0]
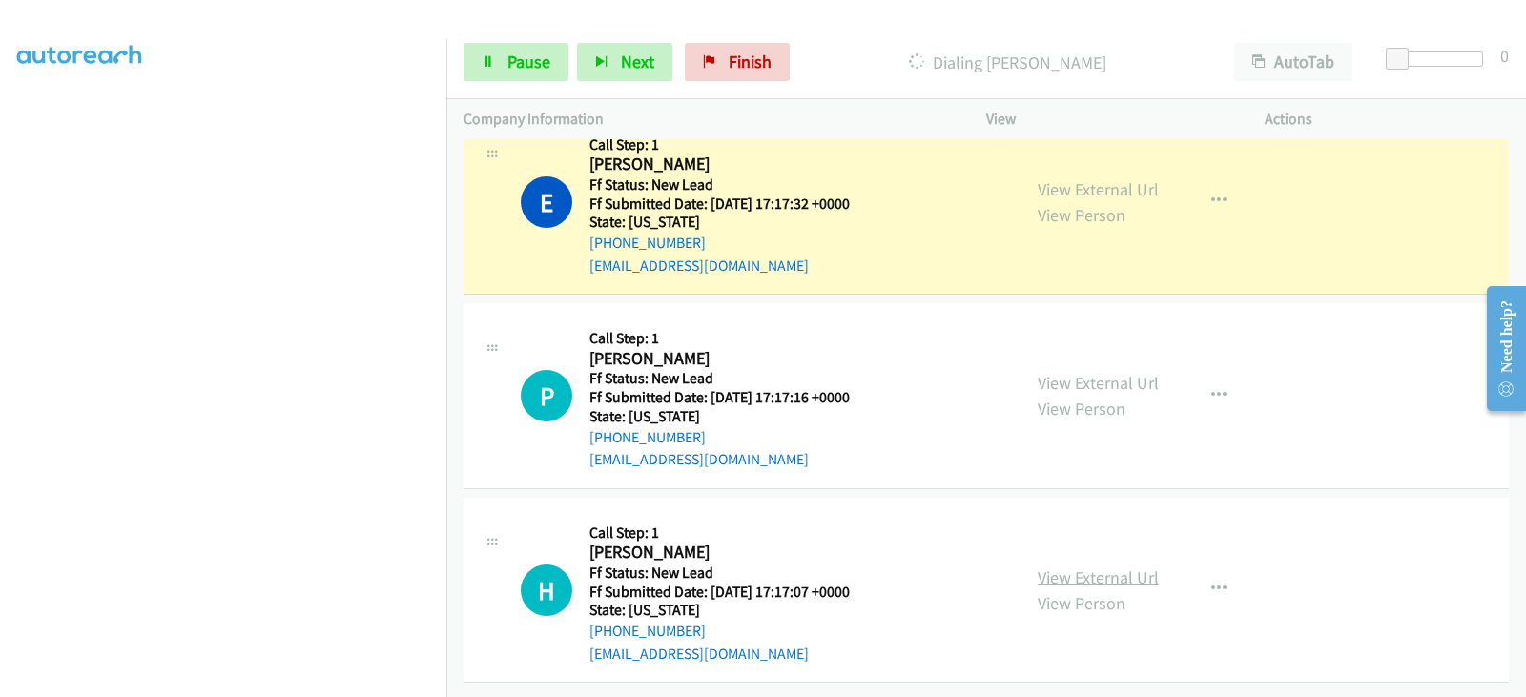
click at [1102, 568] on link "View External Url" at bounding box center [1097, 577] width 121 height 22
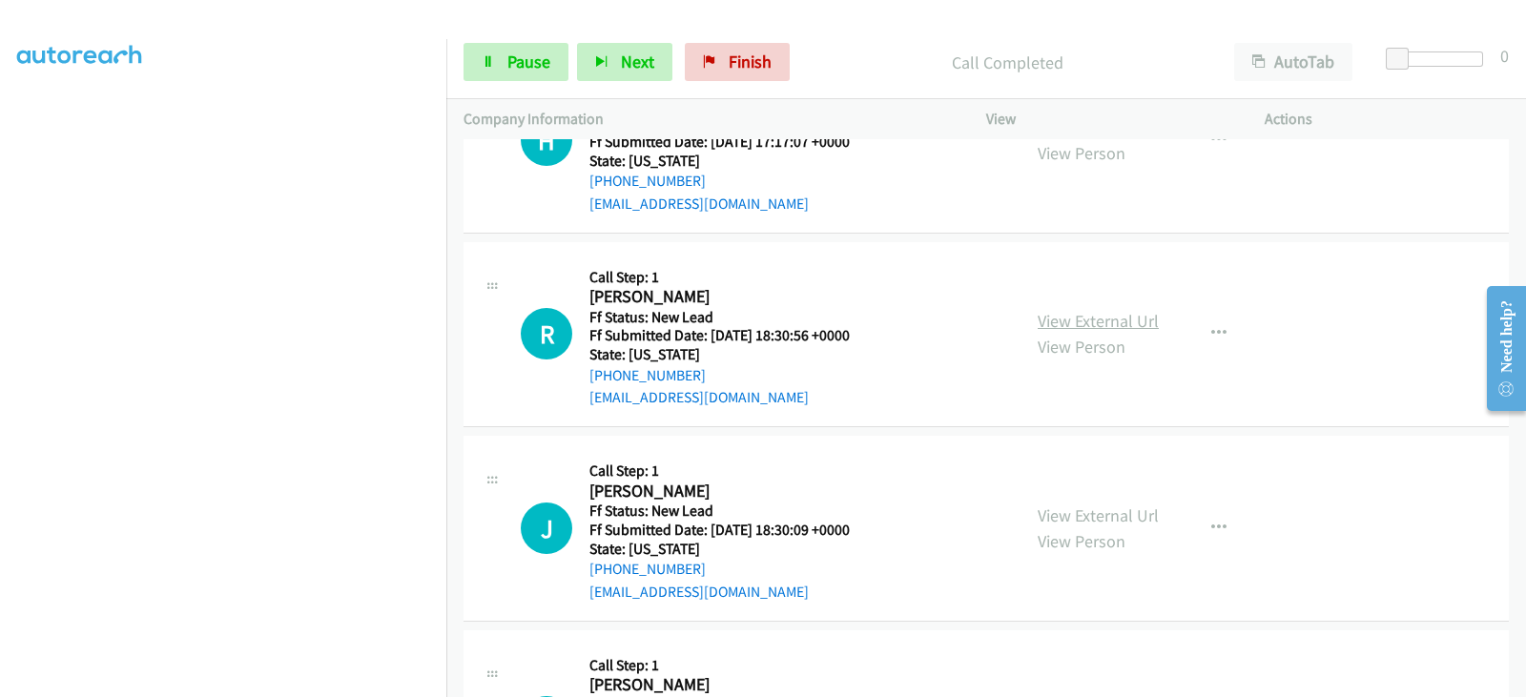
scroll to position [1035, 0]
click at [1108, 318] on link "View External Url" at bounding box center [1097, 321] width 121 height 22
click at [1087, 505] on link "View External Url" at bounding box center [1097, 515] width 121 height 22
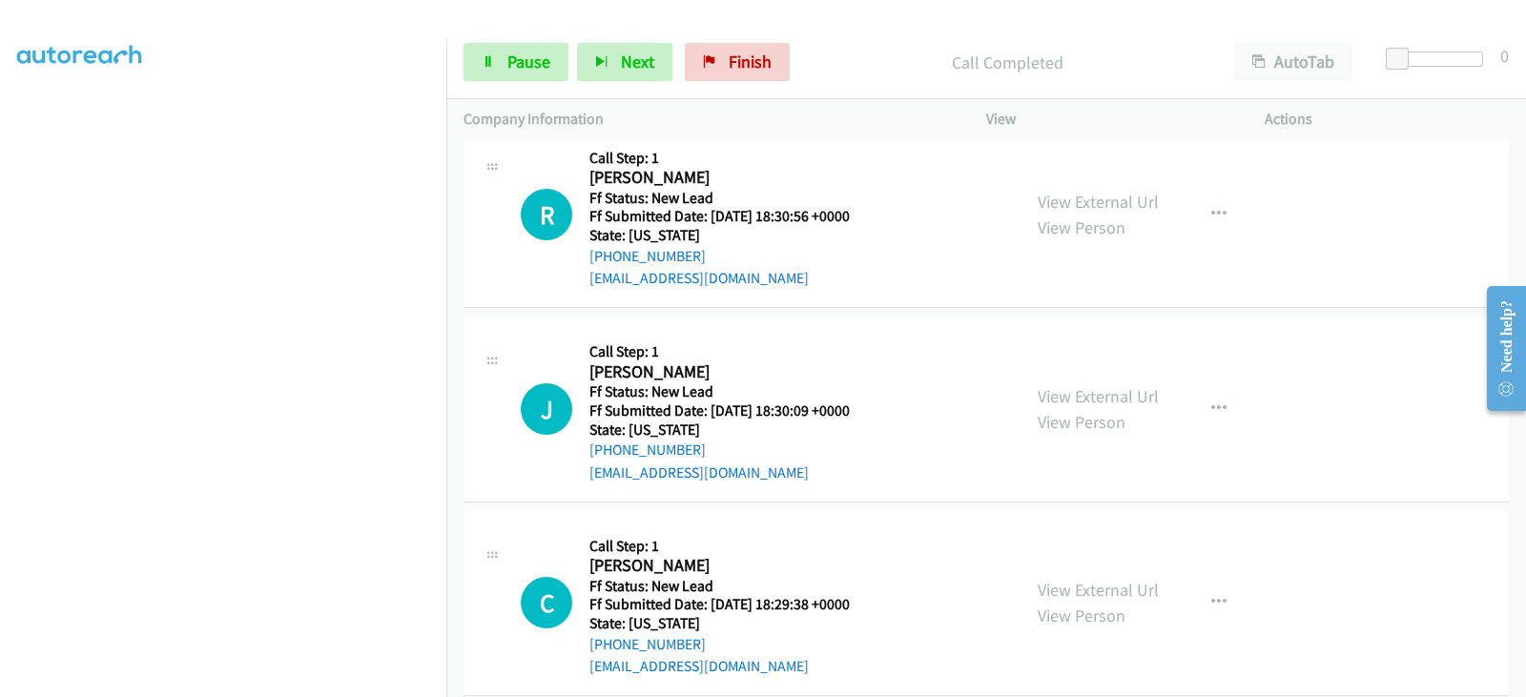
scroll to position [1181, 0]
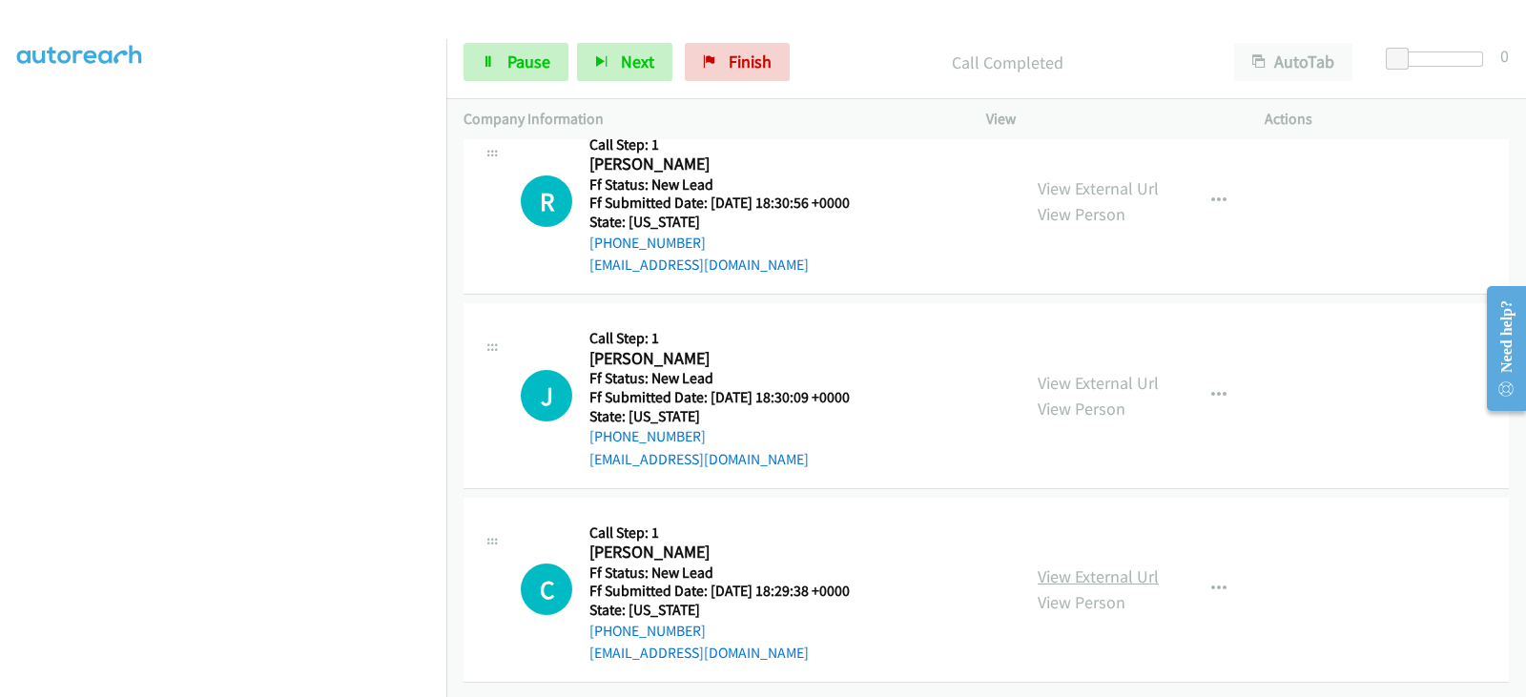
click at [1117, 565] on link "View External Url" at bounding box center [1097, 576] width 121 height 22
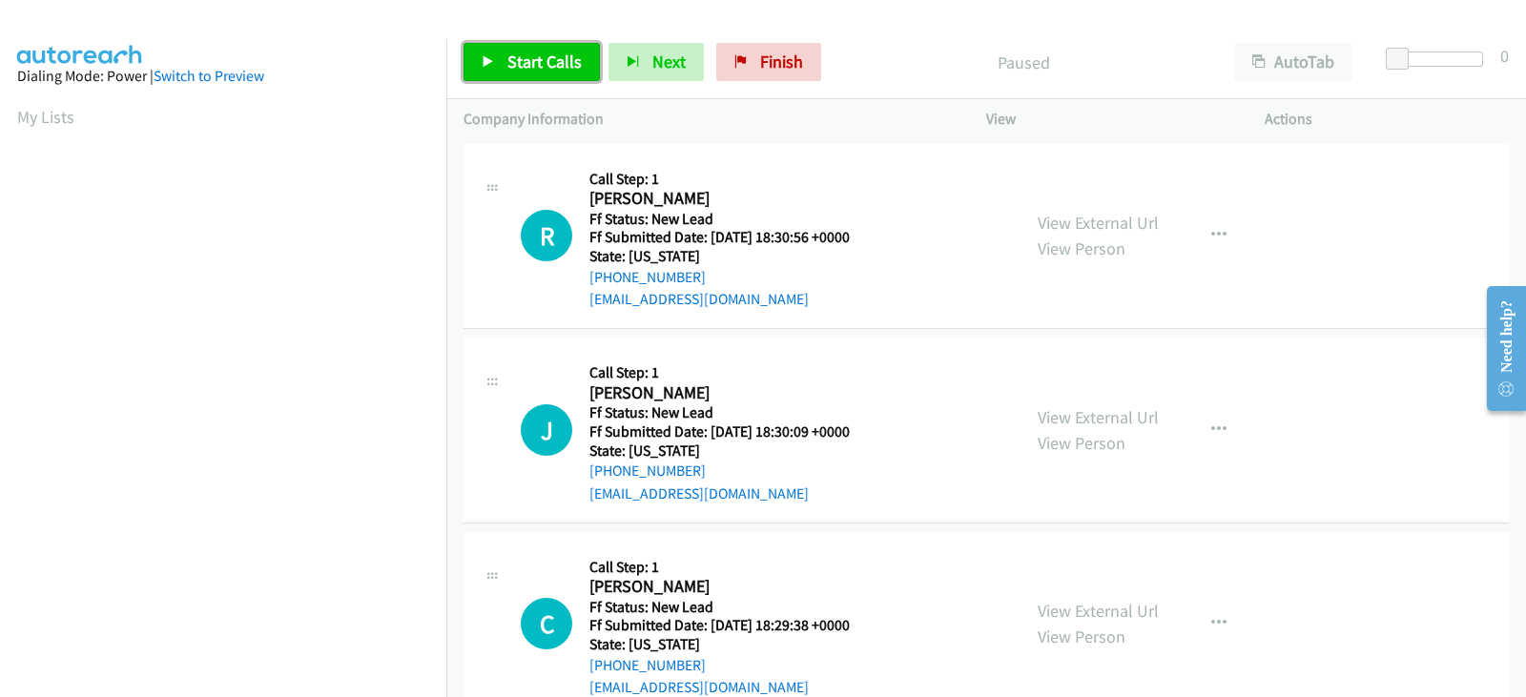
click at [560, 64] on span "Start Calls" at bounding box center [544, 62] width 74 height 22
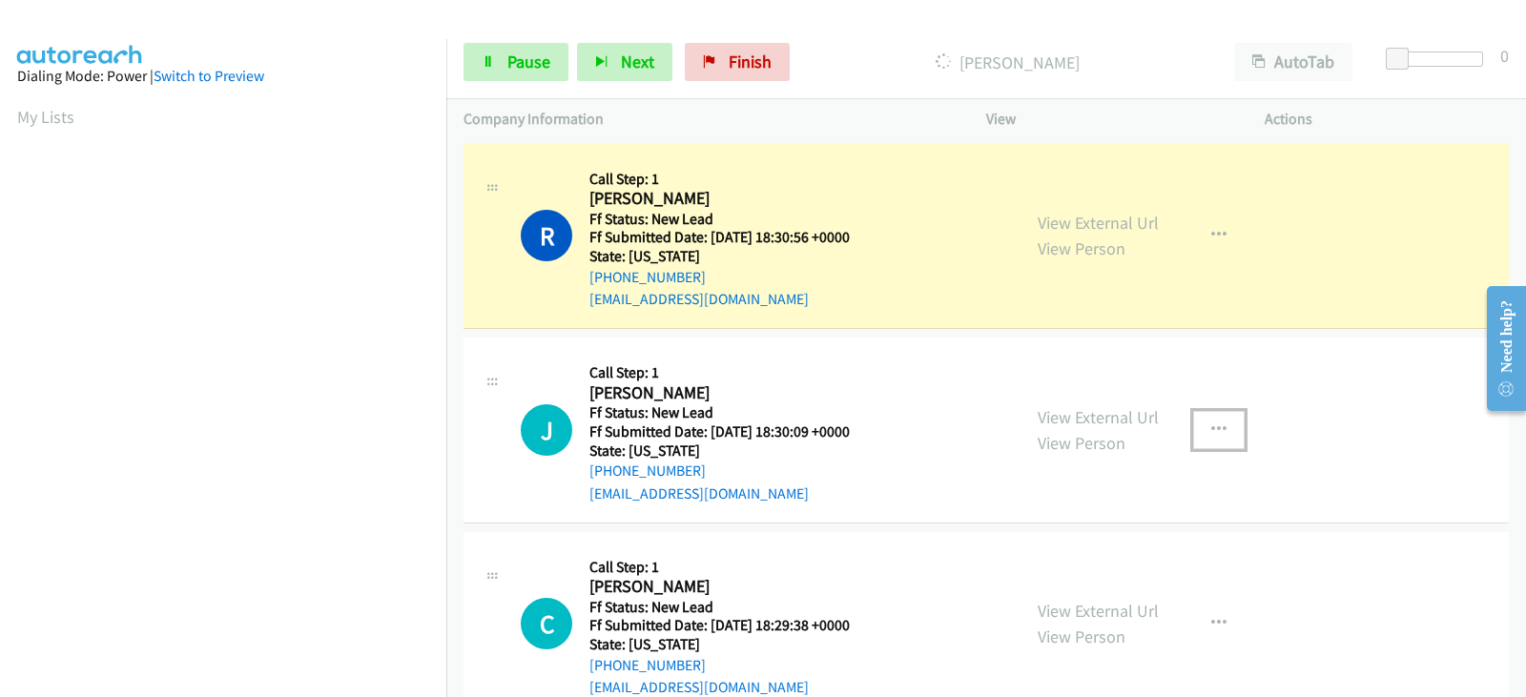
click at [1212, 424] on icon "button" at bounding box center [1218, 429] width 15 height 15
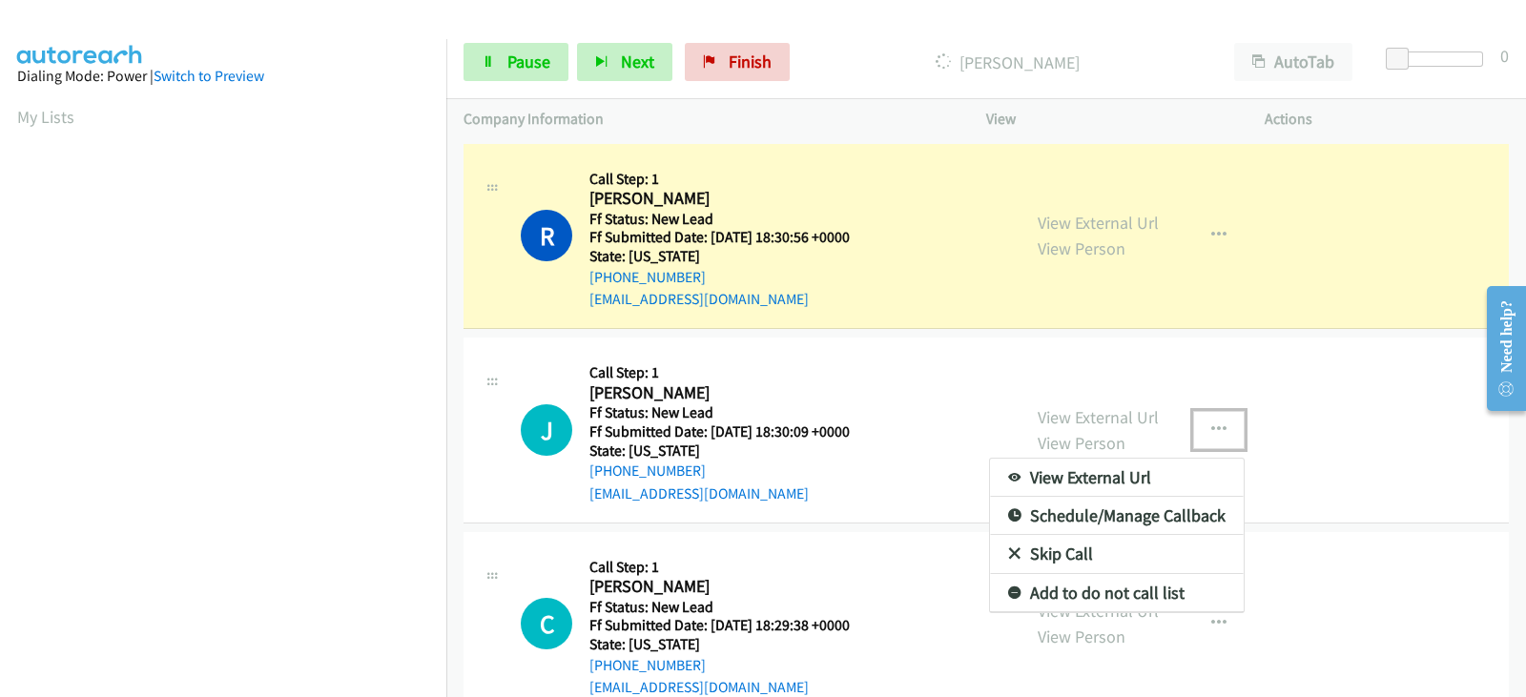
click at [1072, 563] on link "Skip Call" at bounding box center [1117, 554] width 254 height 38
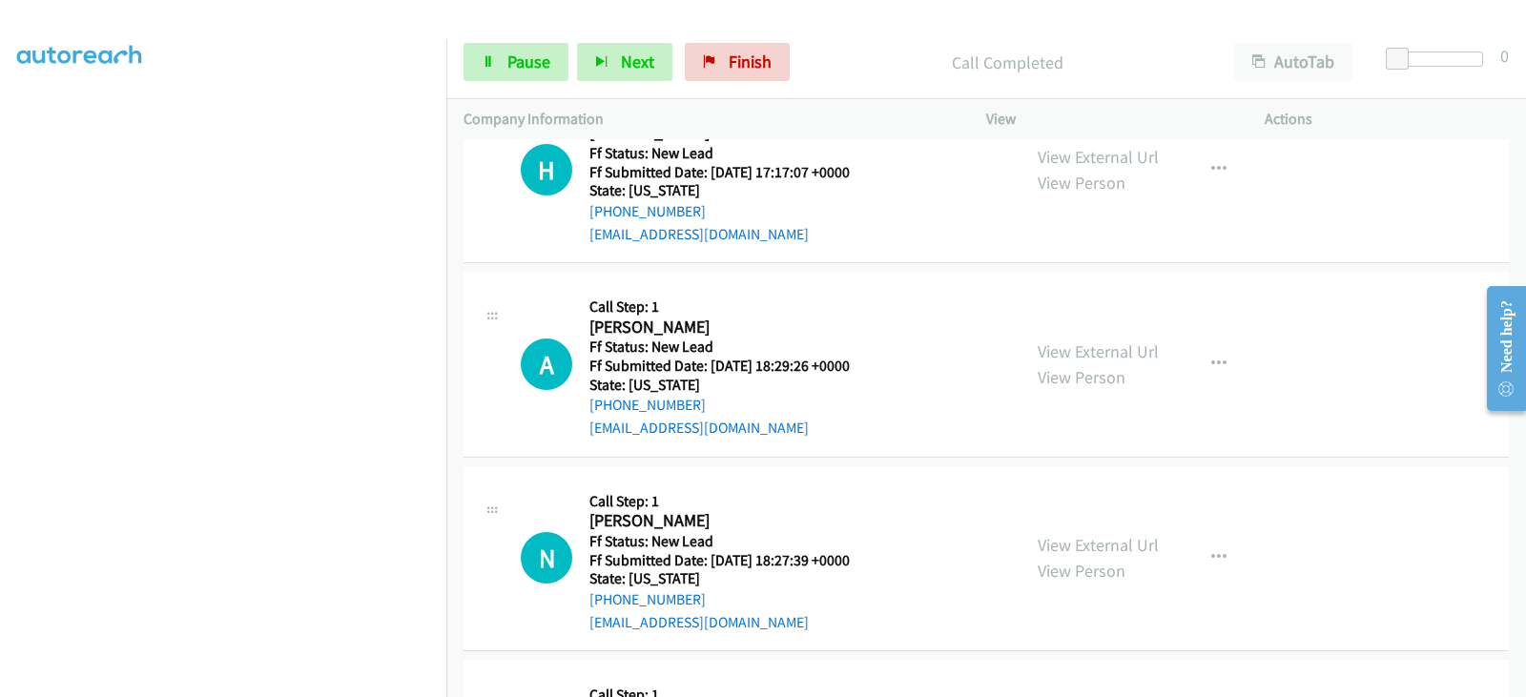
scroll to position [715, 0]
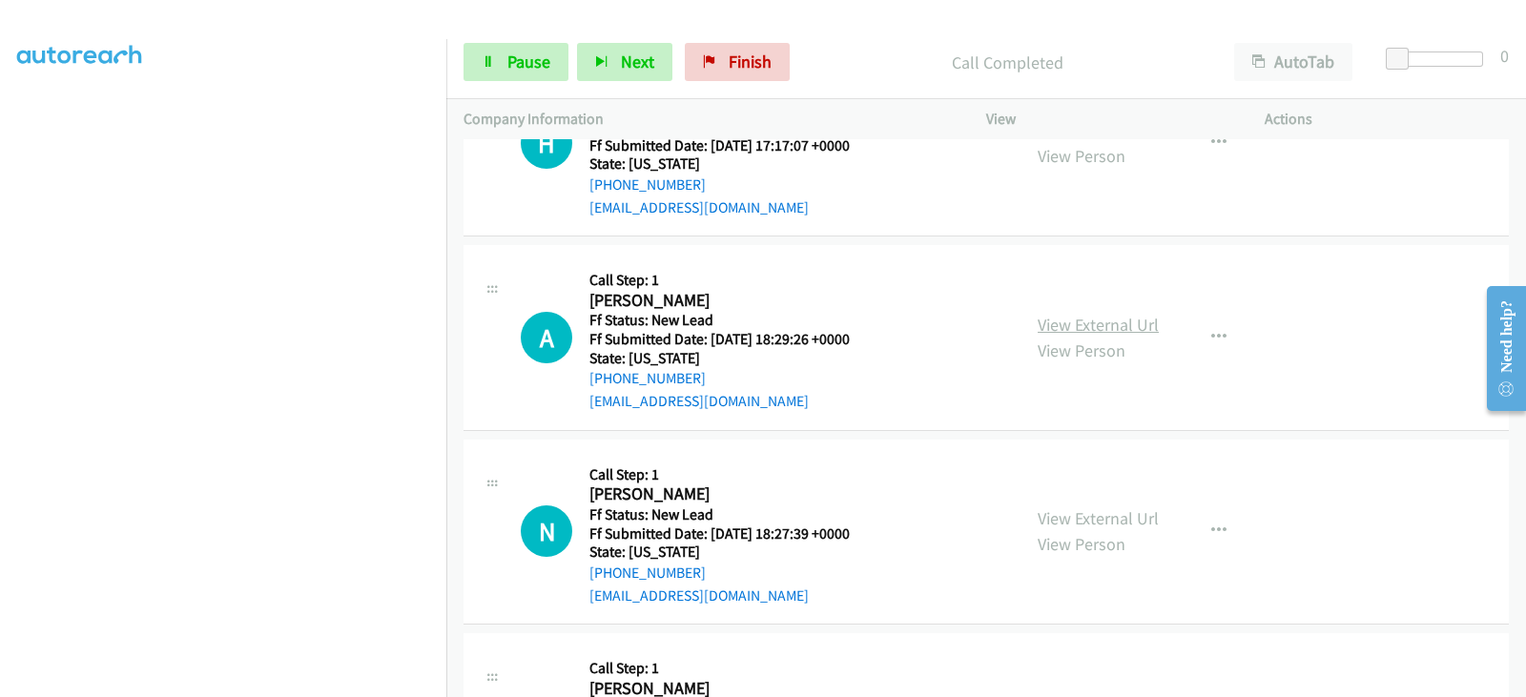
click at [1108, 329] on link "View External Url" at bounding box center [1097, 325] width 121 height 22
click at [1059, 521] on link "View External Url" at bounding box center [1097, 518] width 121 height 22
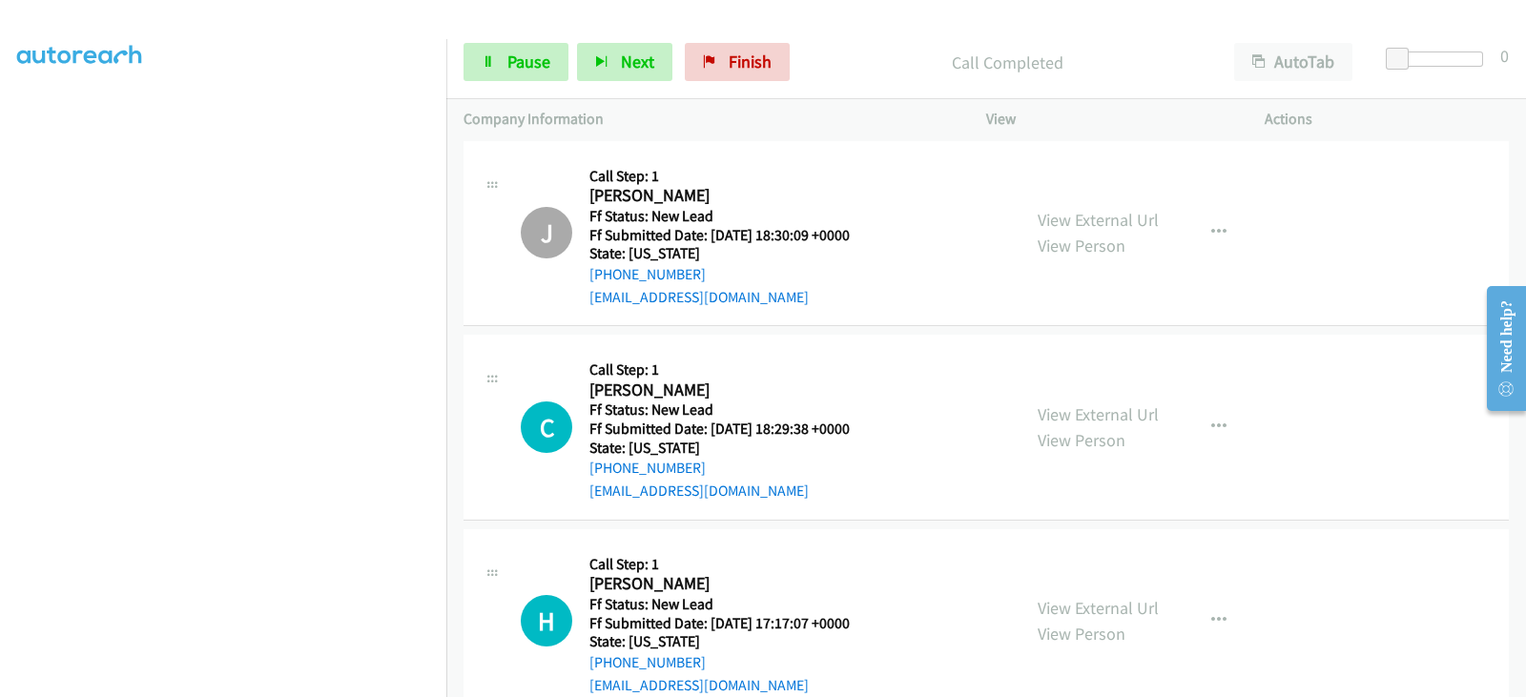
scroll to position [0, 0]
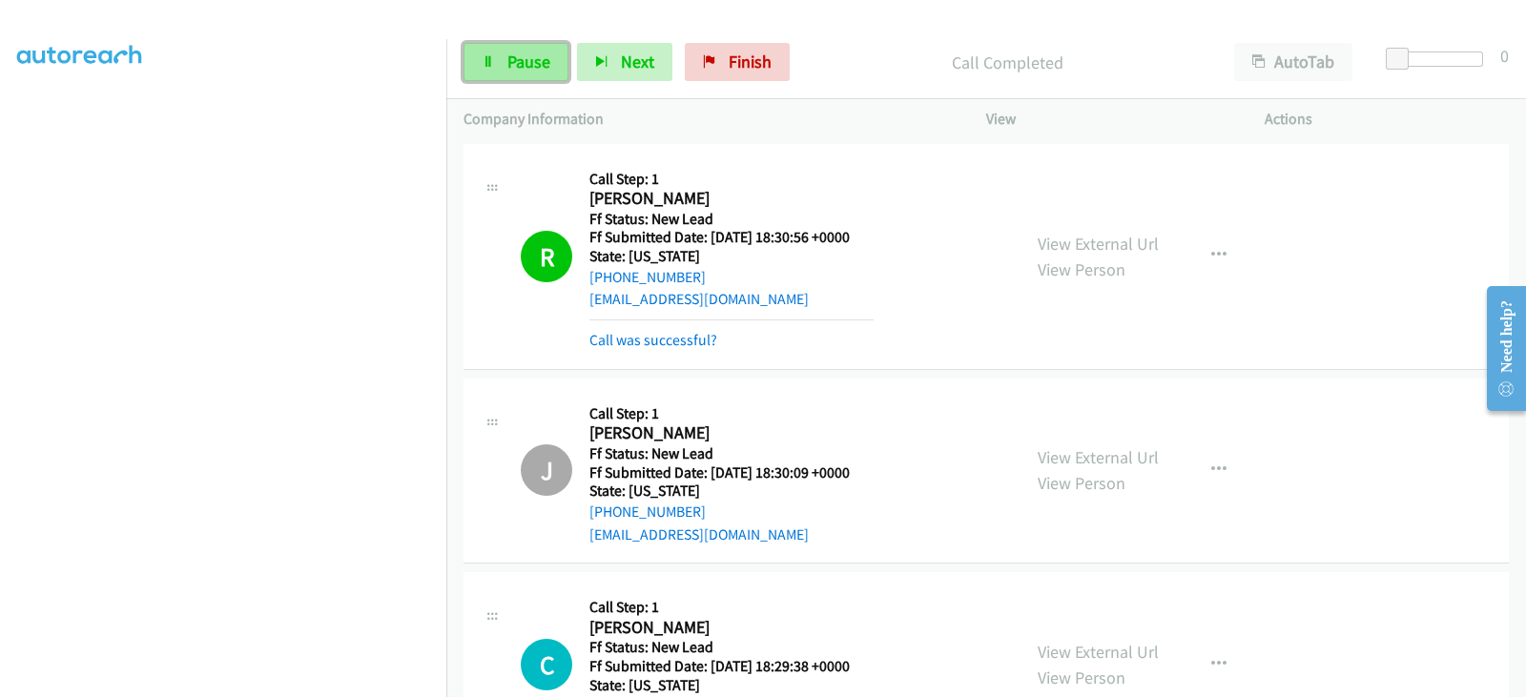
click at [540, 54] on span "Pause" at bounding box center [528, 62] width 43 height 22
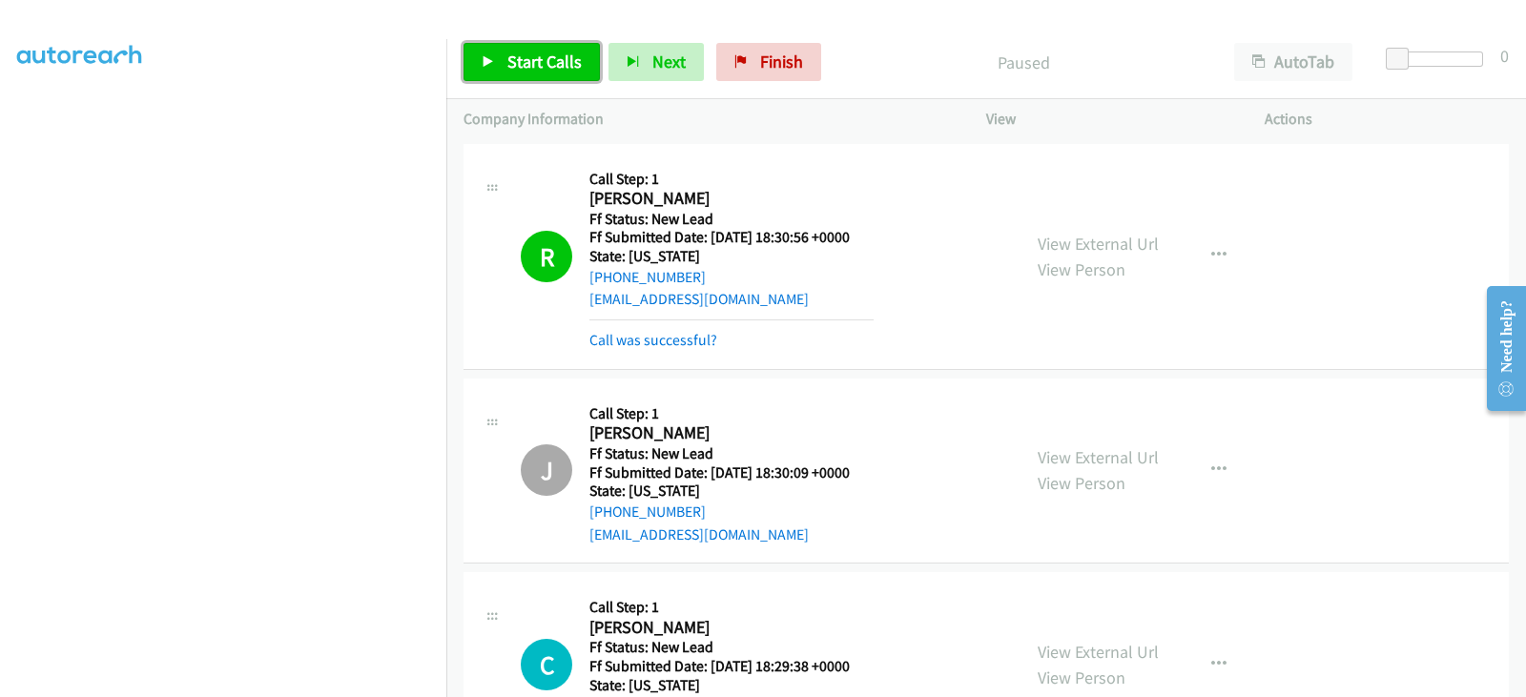
click at [553, 59] on span "Start Calls" at bounding box center [544, 62] width 74 height 22
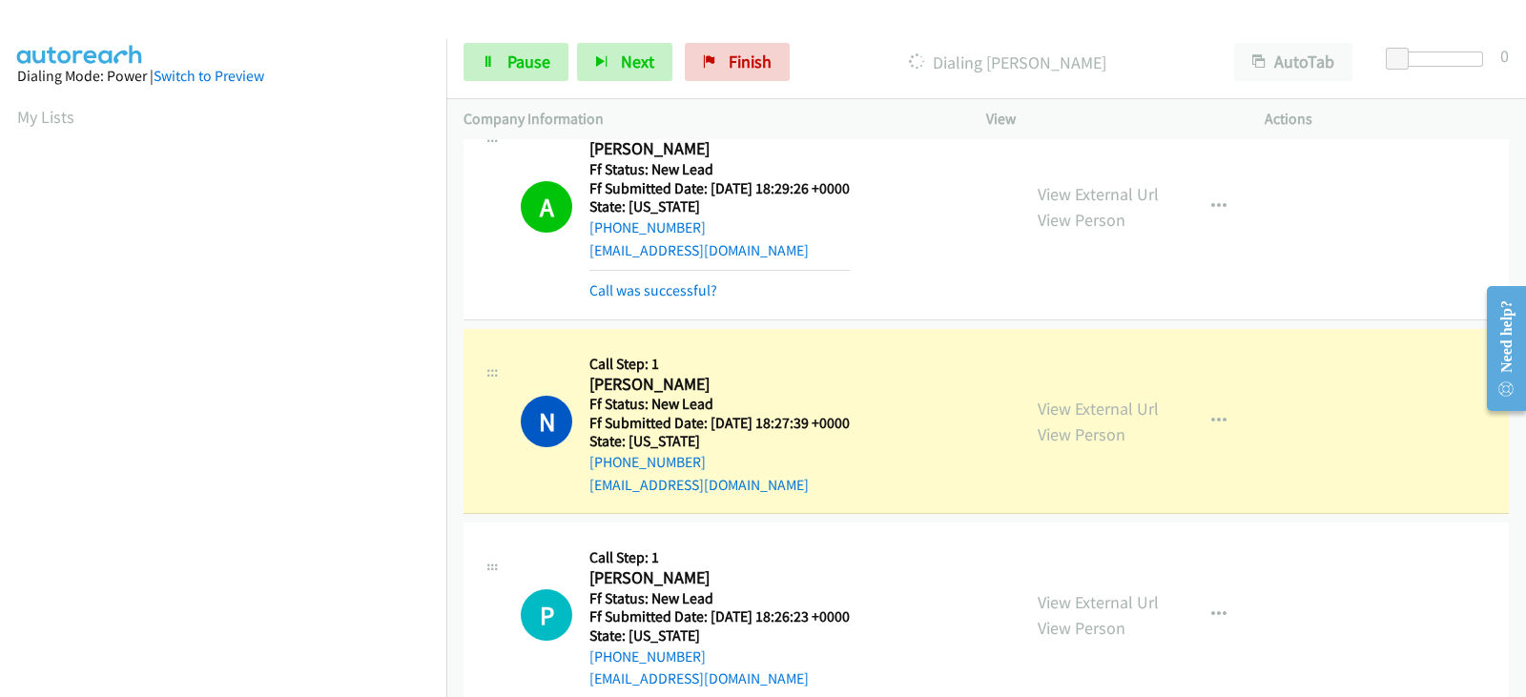
scroll to position [376, 0]
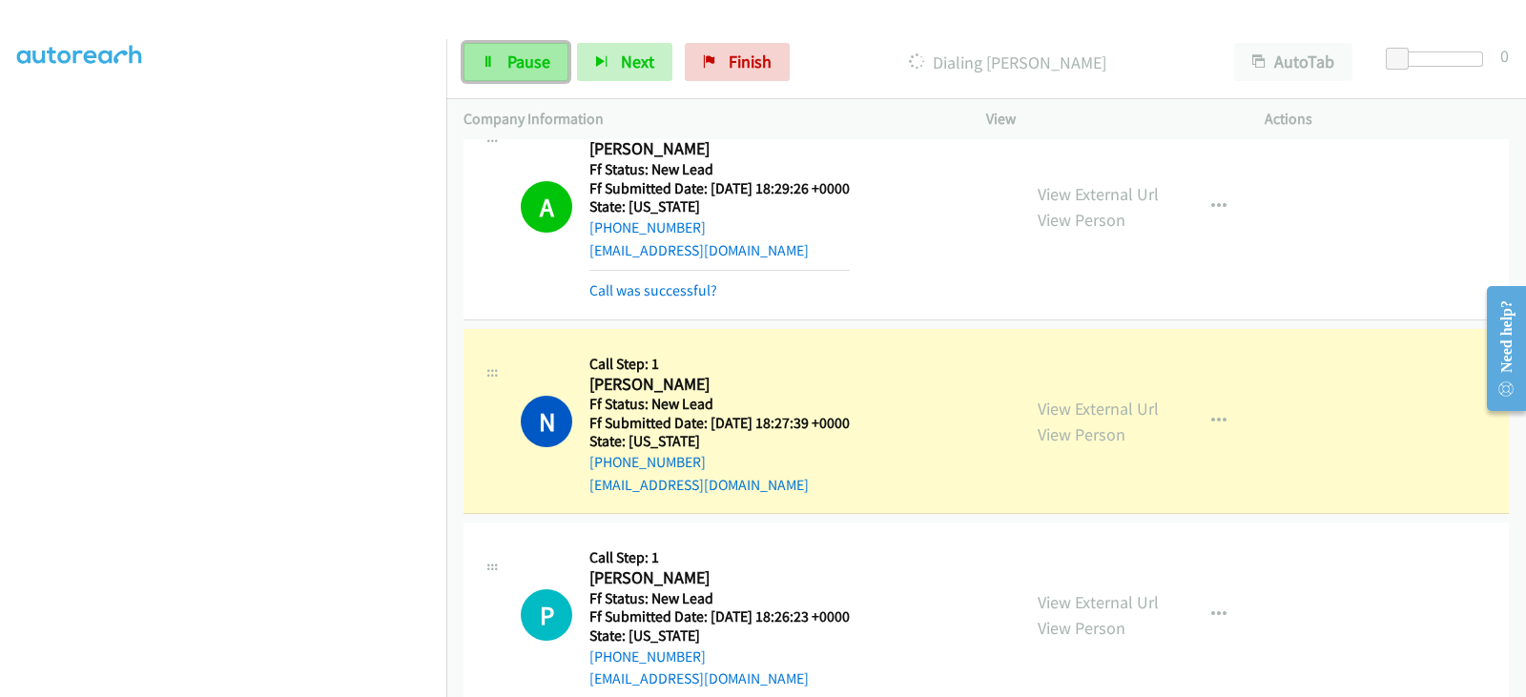
click at [519, 61] on span "Pause" at bounding box center [528, 62] width 43 height 22
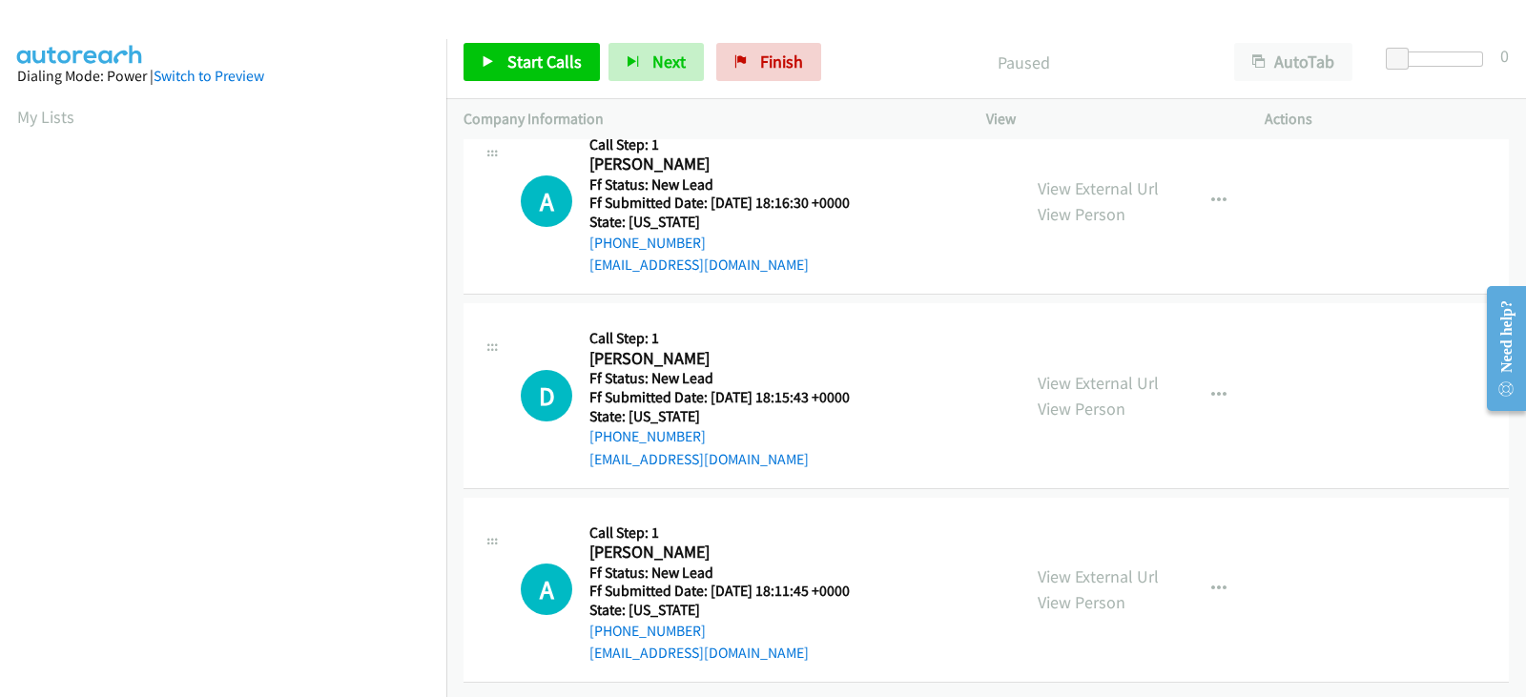
scroll to position [81, 0]
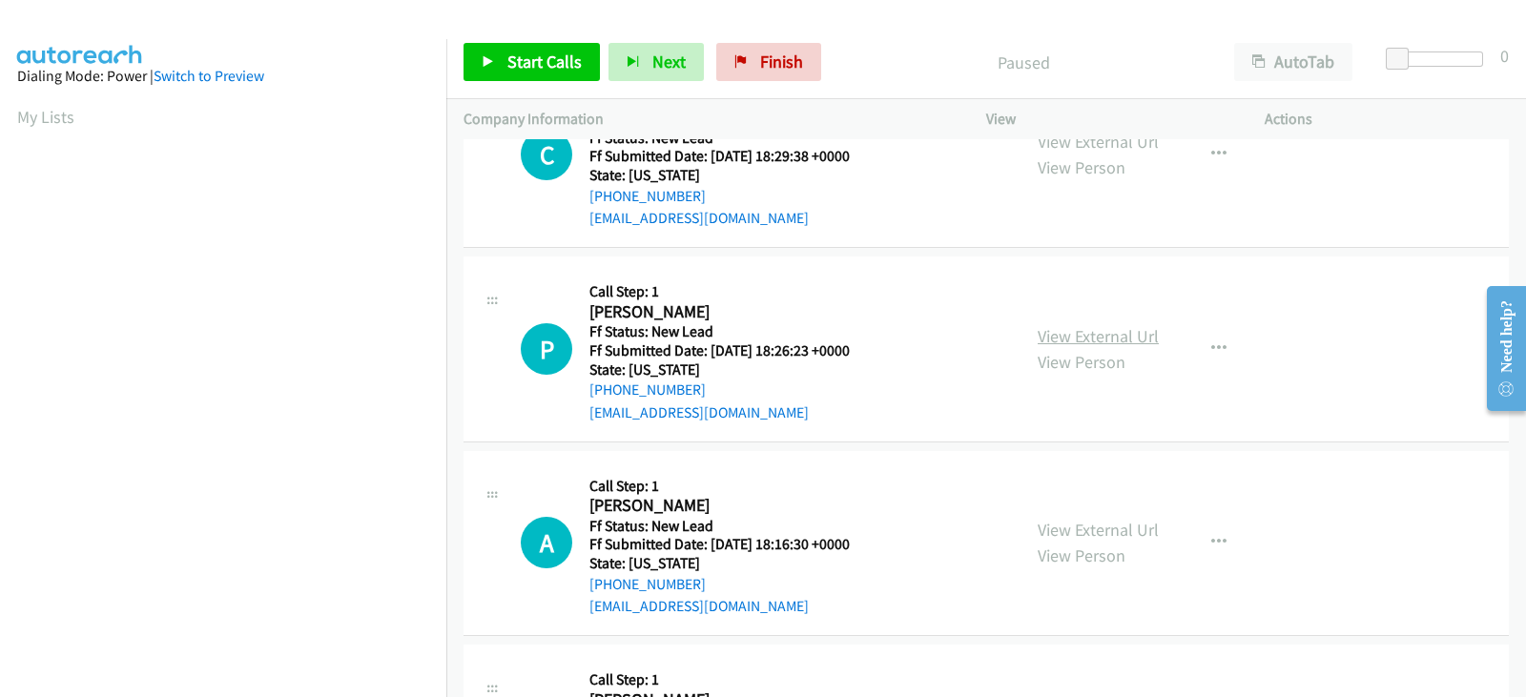
click at [1072, 325] on link "View External Url" at bounding box center [1097, 336] width 121 height 22
click at [1113, 526] on link "View External Url" at bounding box center [1097, 530] width 121 height 22
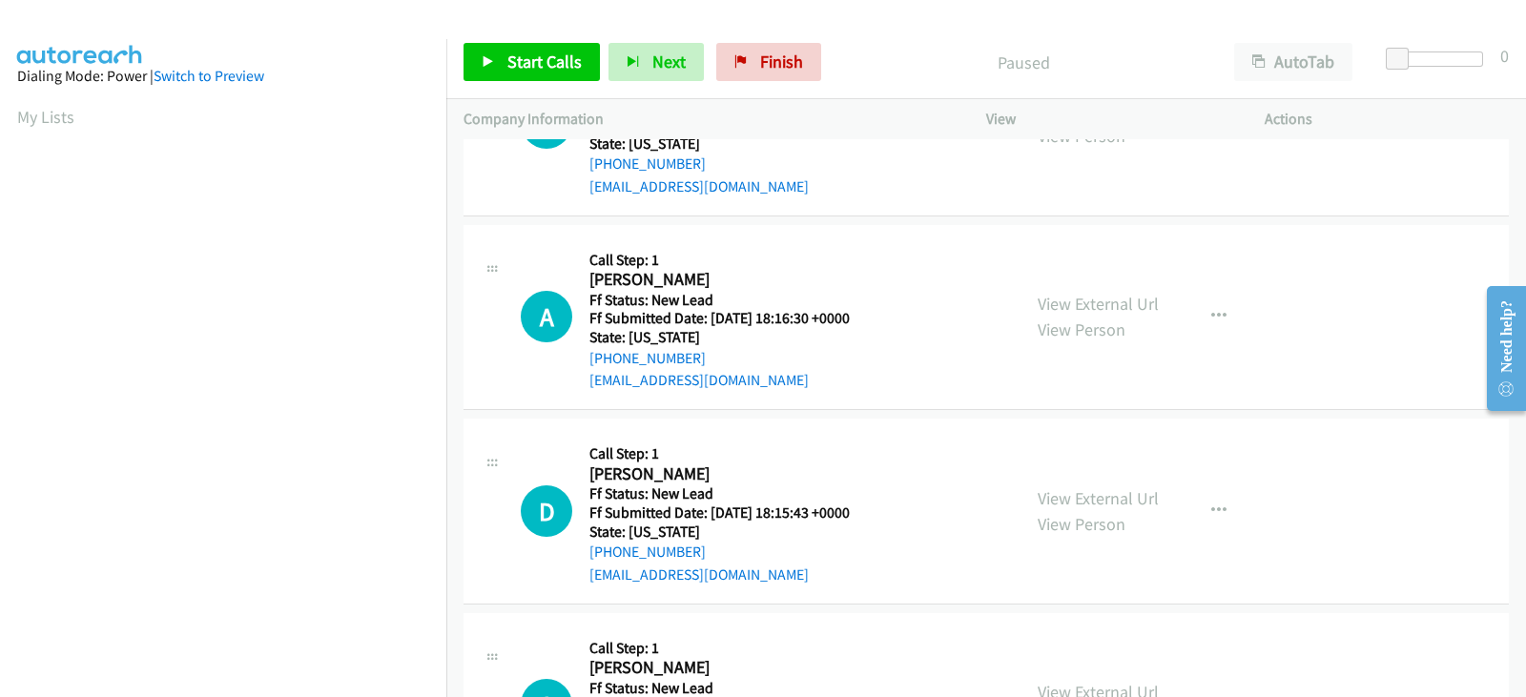
scroll to position [319, 0]
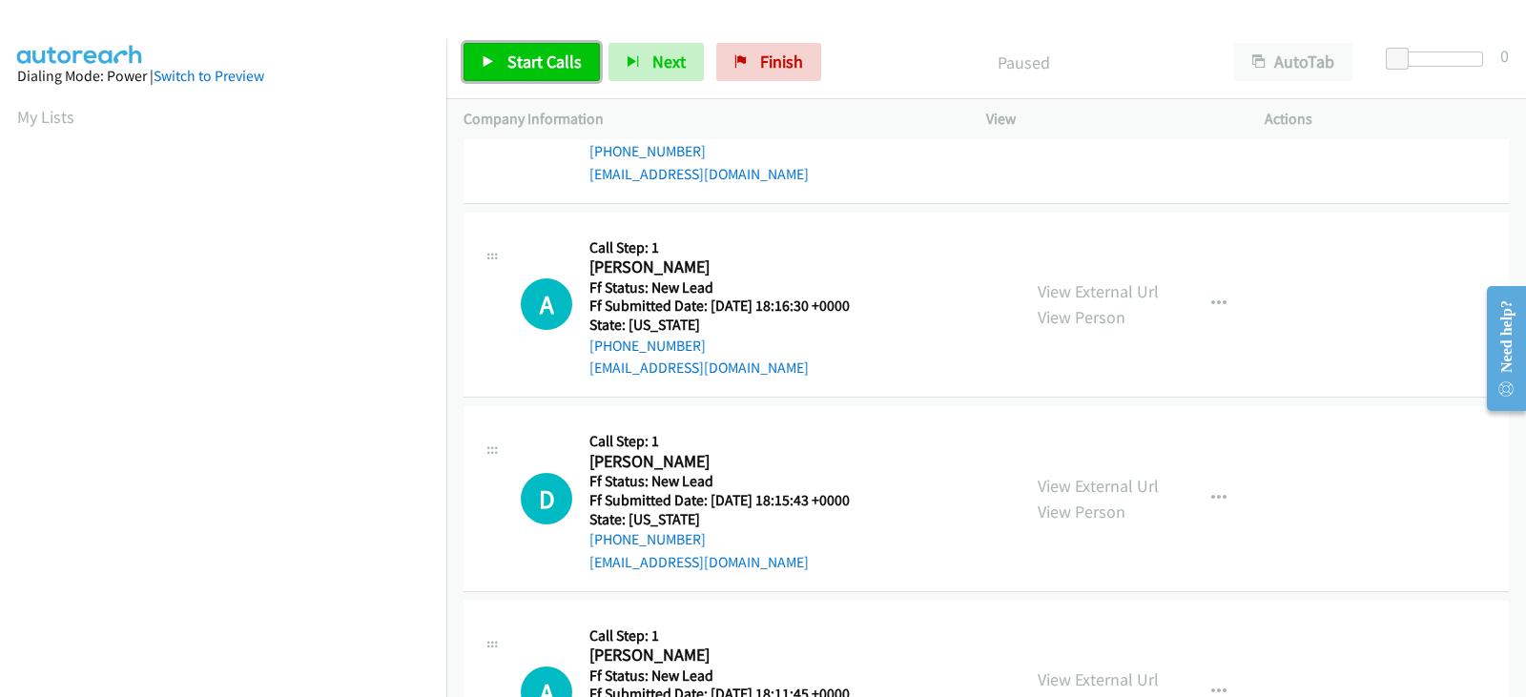
click at [517, 62] on span "Start Calls" at bounding box center [544, 62] width 74 height 22
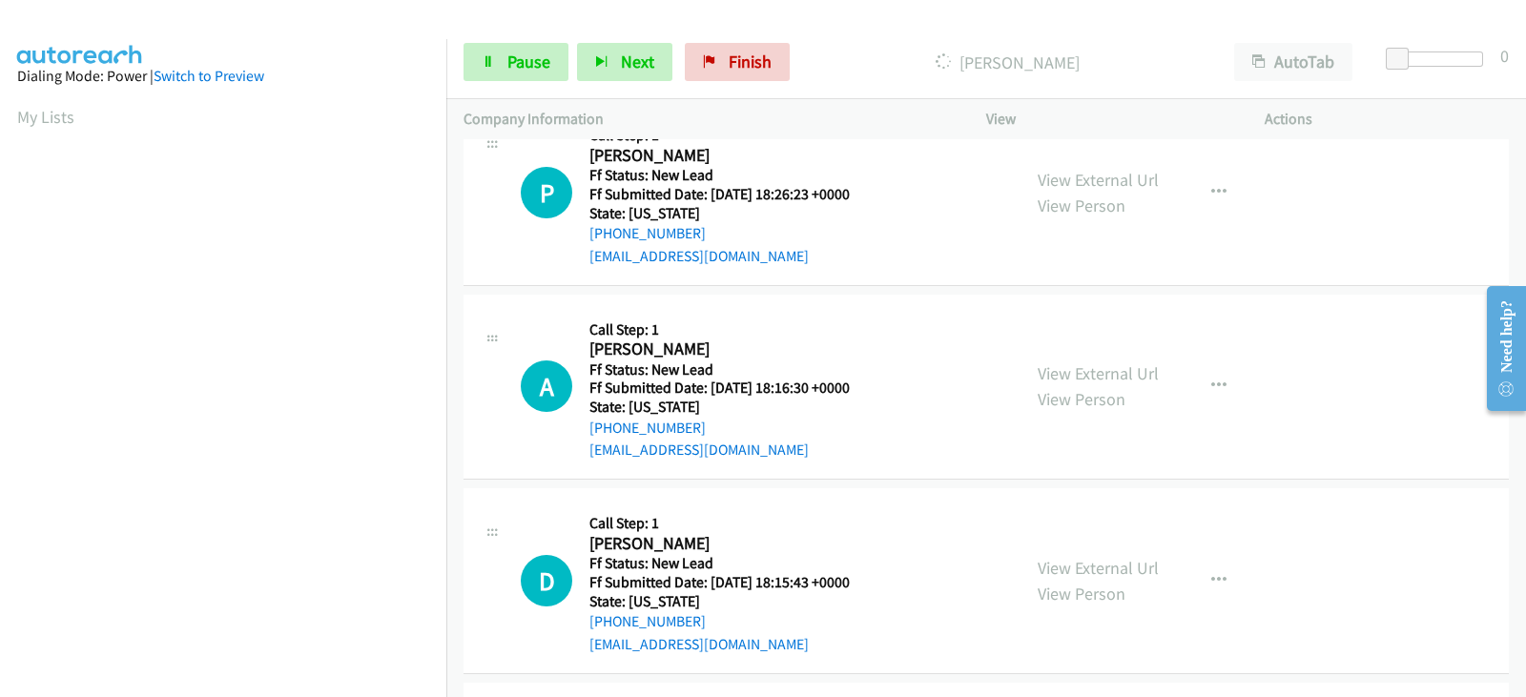
scroll to position [358, 0]
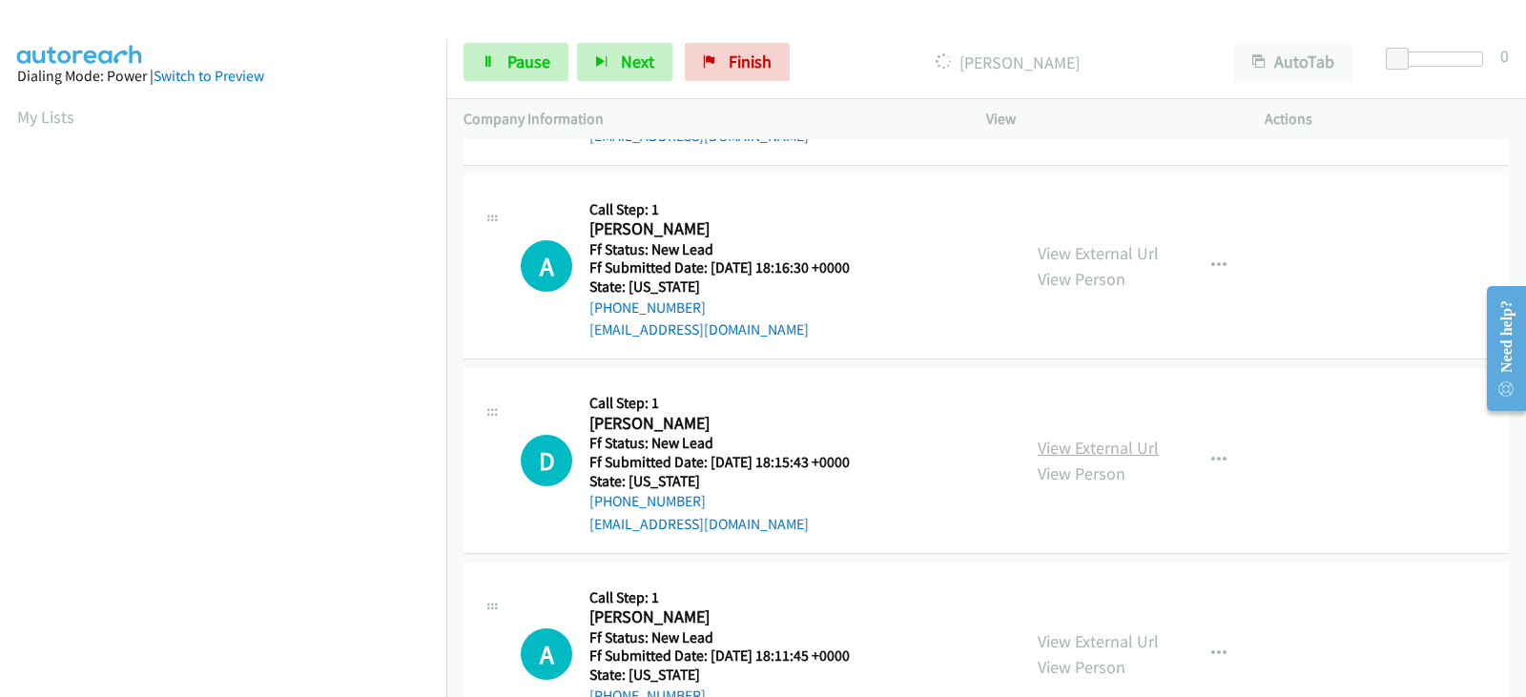
click at [1113, 450] on link "View External Url" at bounding box center [1097, 448] width 121 height 22
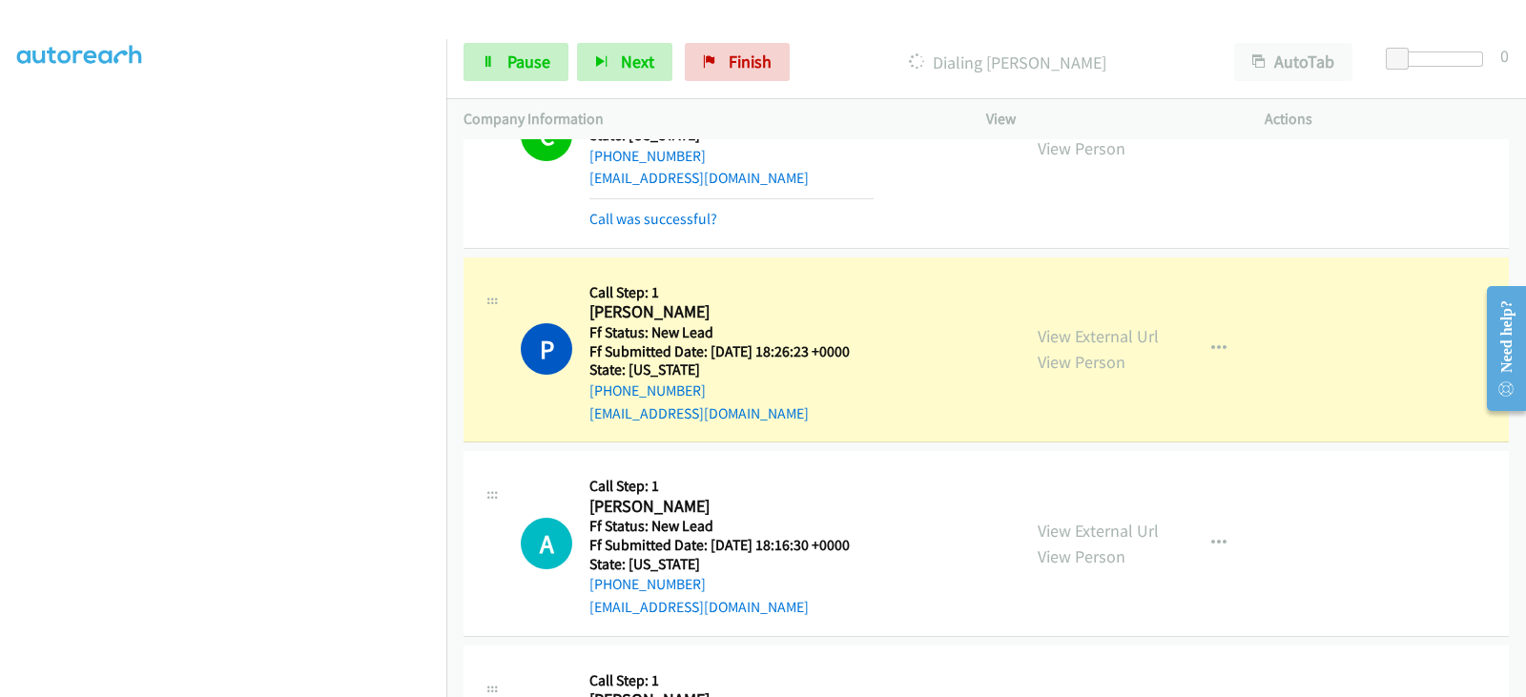
scroll to position [376, 0]
click at [1140, 337] on link "View External Url" at bounding box center [1097, 336] width 121 height 22
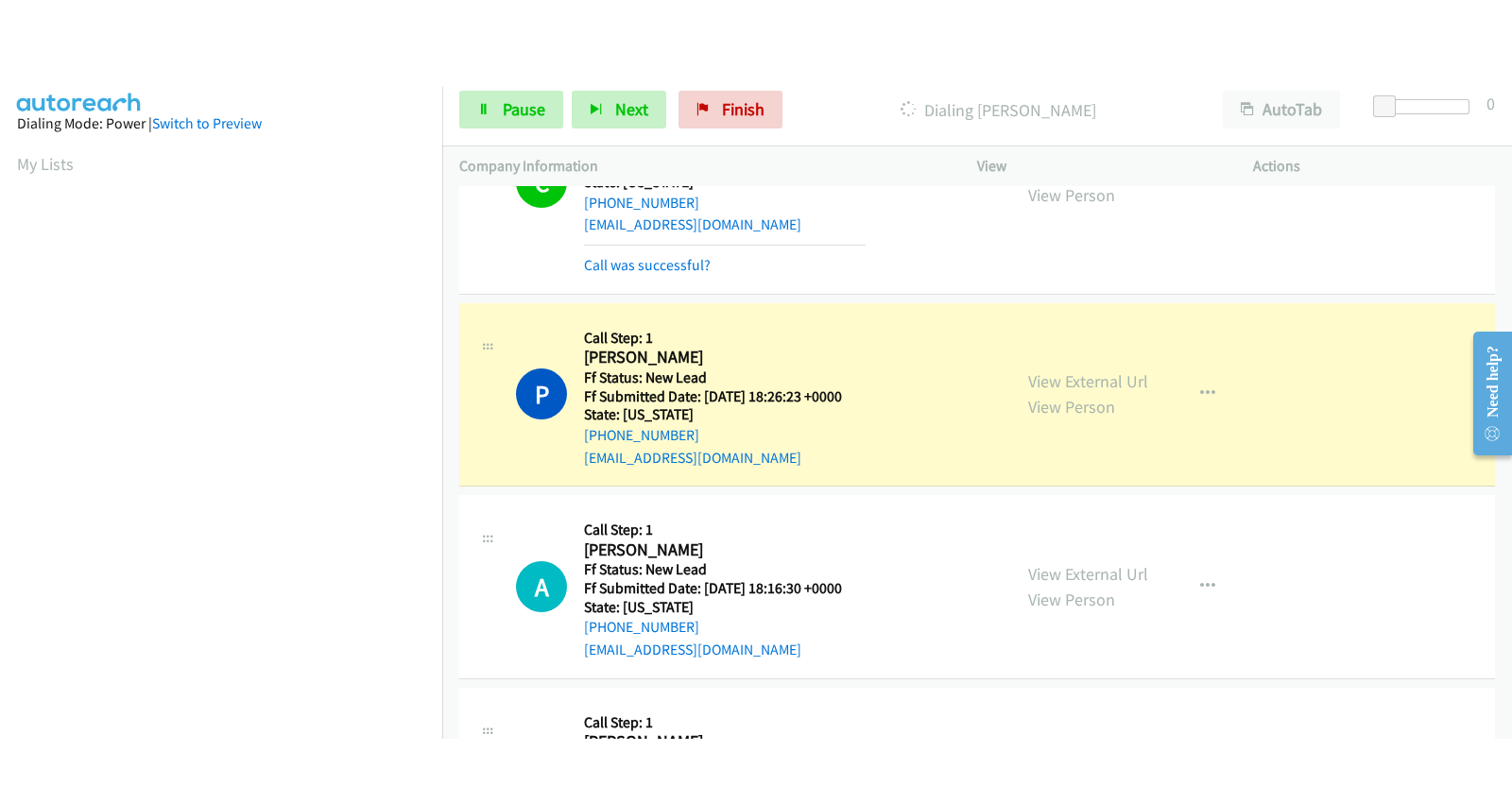
scroll to position [0, 2]
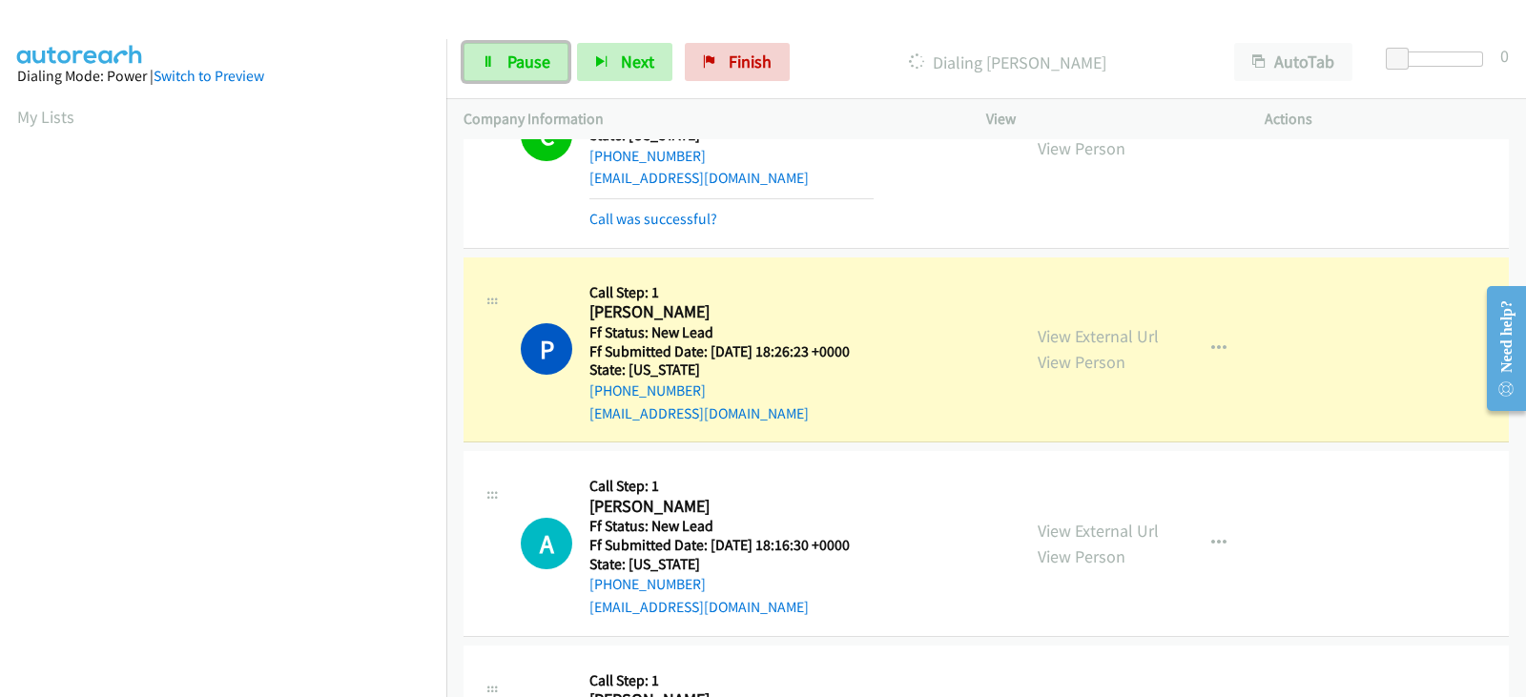
drag, startPoint x: 527, startPoint y: 60, endPoint x: 458, endPoint y: 216, distance: 171.2
click at [526, 60] on span "Pause" at bounding box center [528, 62] width 43 height 22
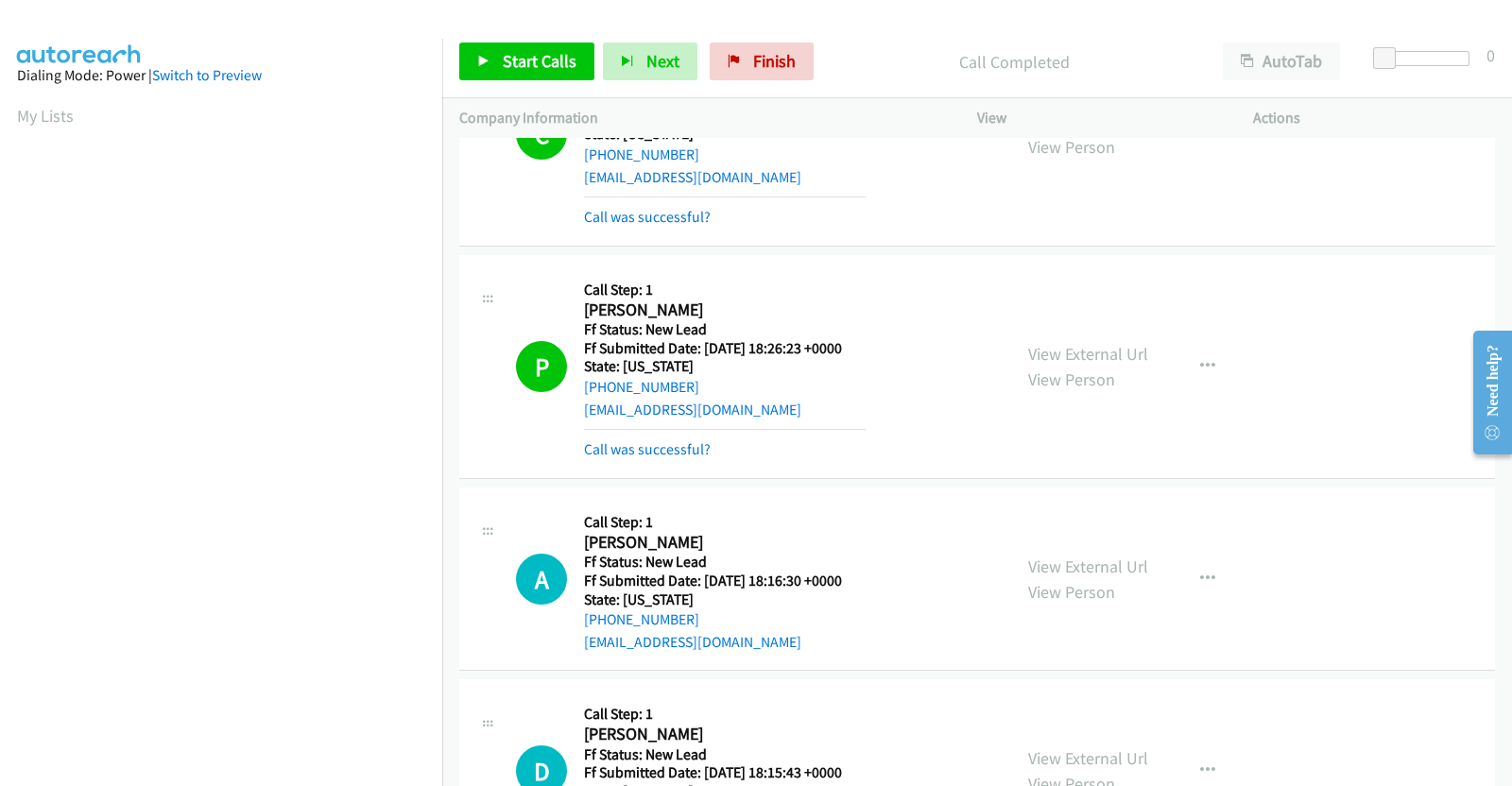
scroll to position [0, 0]
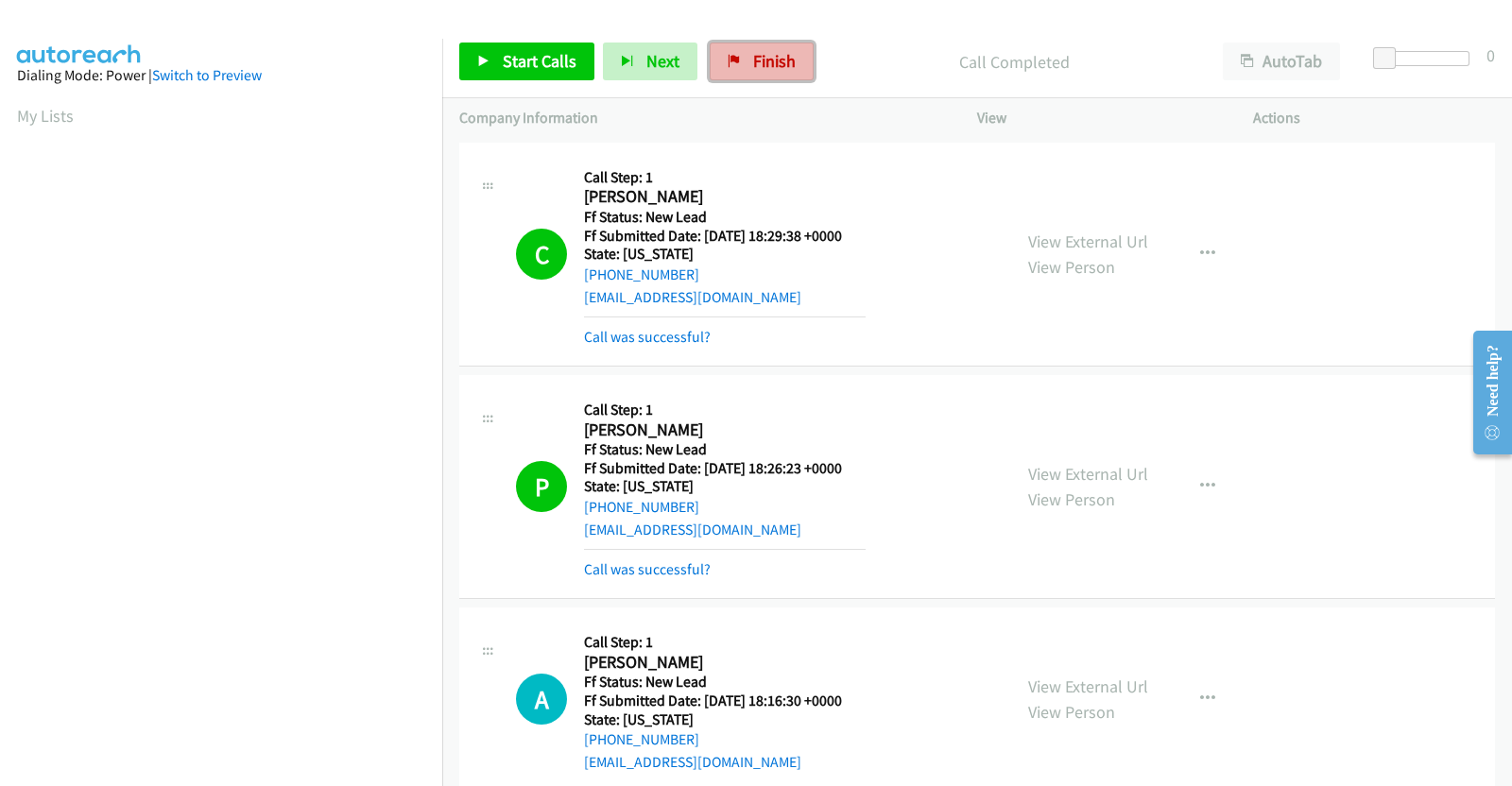
click at [736, 54] on link "Finish" at bounding box center [761, 61] width 104 height 38
